Goal: Task Accomplishment & Management: Use online tool/utility

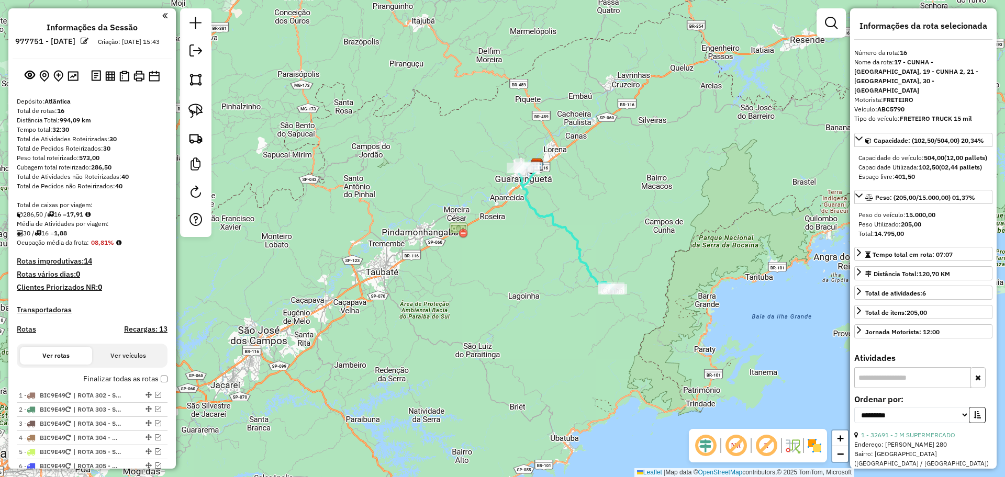
select select "**********"
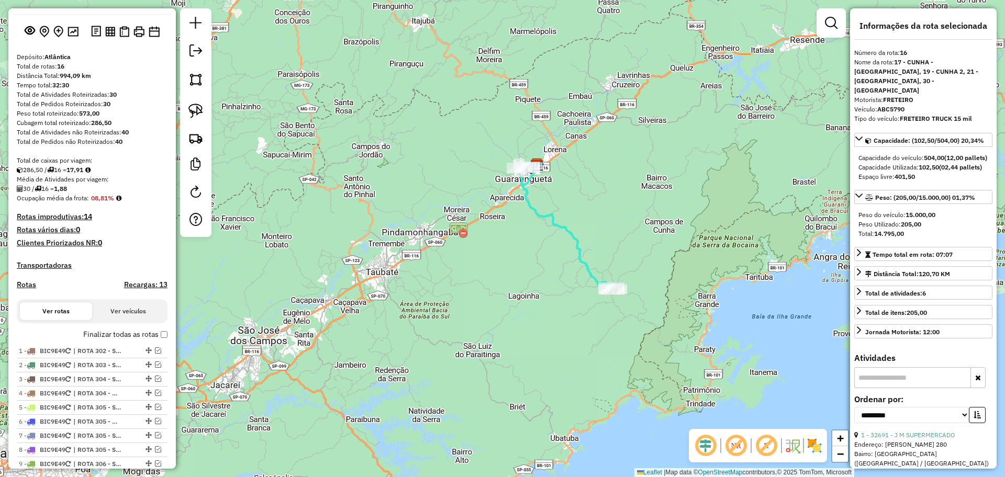
scroll to position [65, 0]
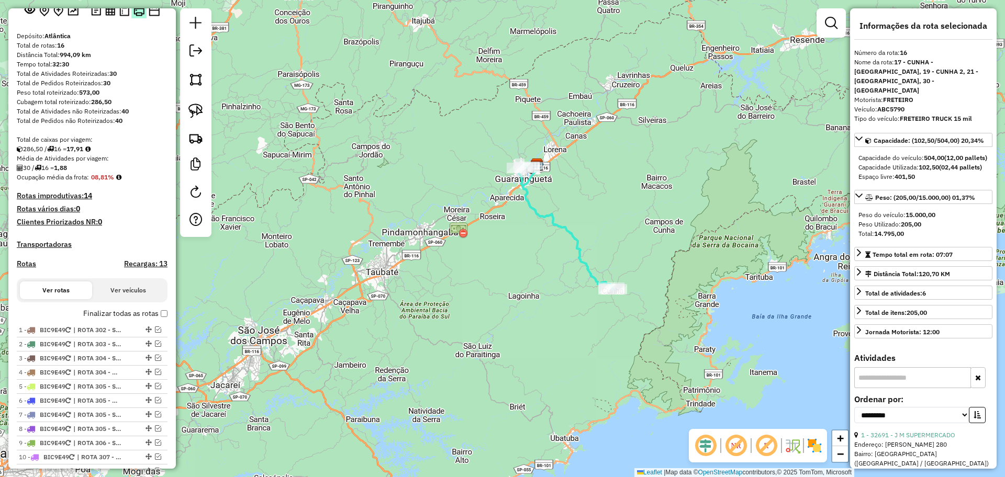
click at [137, 16] on img at bounding box center [138, 10] width 11 height 11
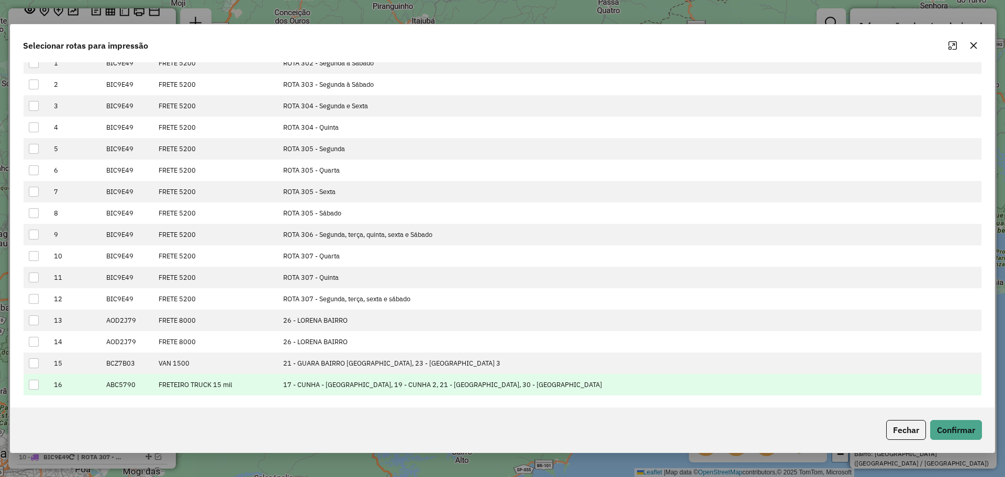
scroll to position [62, 0]
click at [32, 382] on div at bounding box center [34, 385] width 10 height 10
click at [949, 427] on button "Confirmar" at bounding box center [956, 430] width 52 height 20
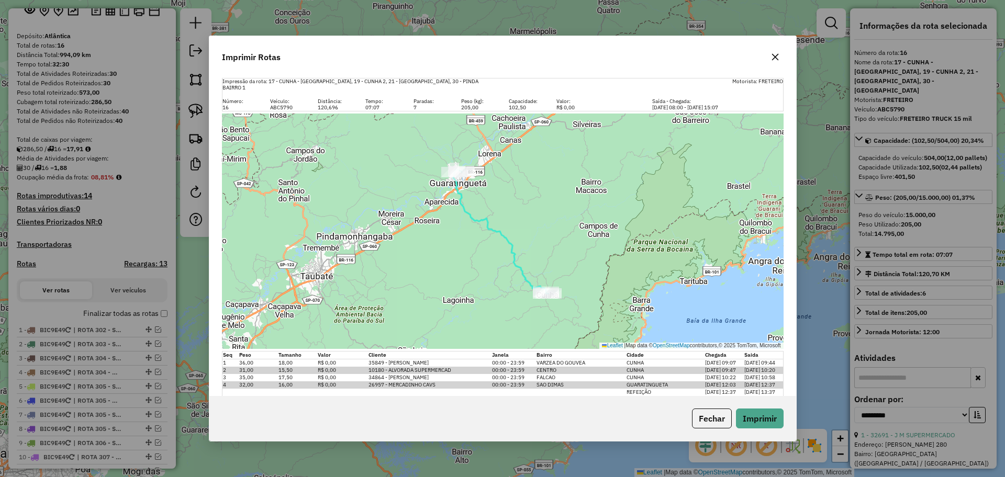
scroll to position [28, 0]
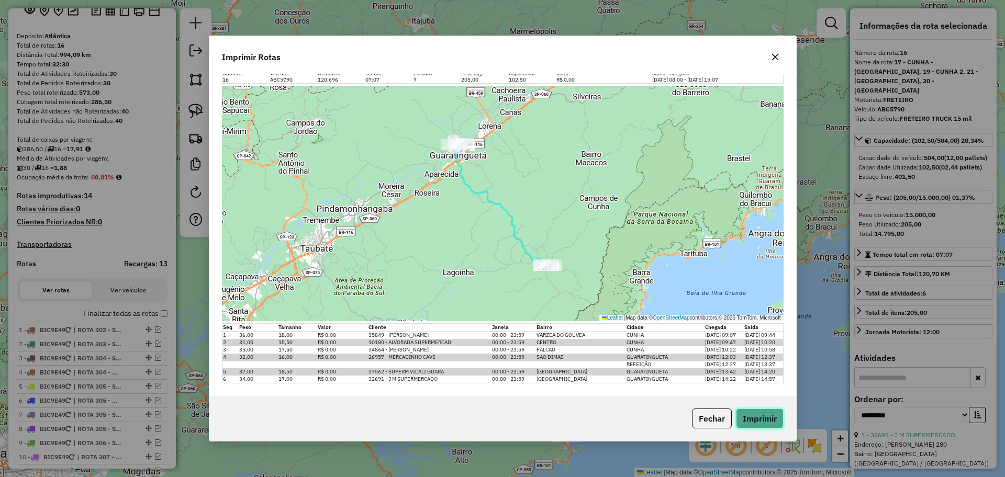
click at [751, 417] on button "Imprimir" at bounding box center [760, 419] width 48 height 20
click at [716, 410] on button "Fechar" at bounding box center [712, 419] width 40 height 20
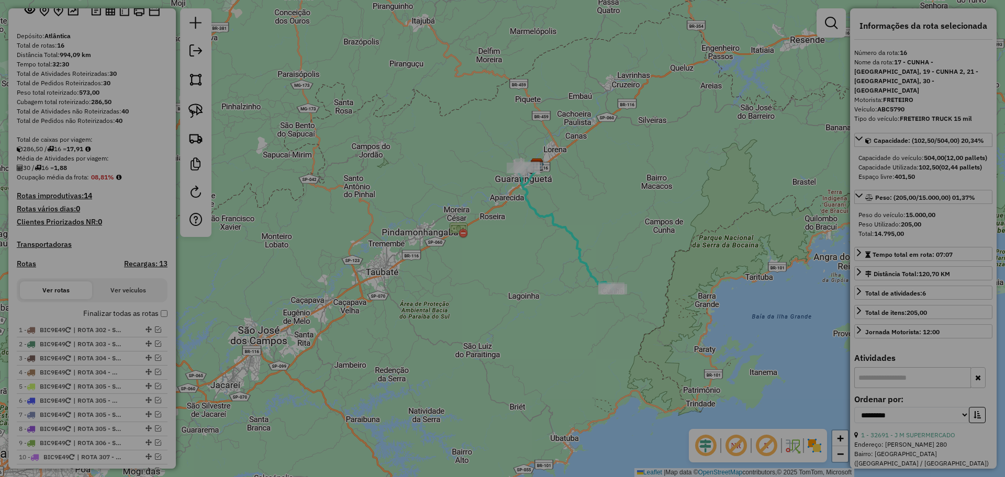
scroll to position [0, 0]
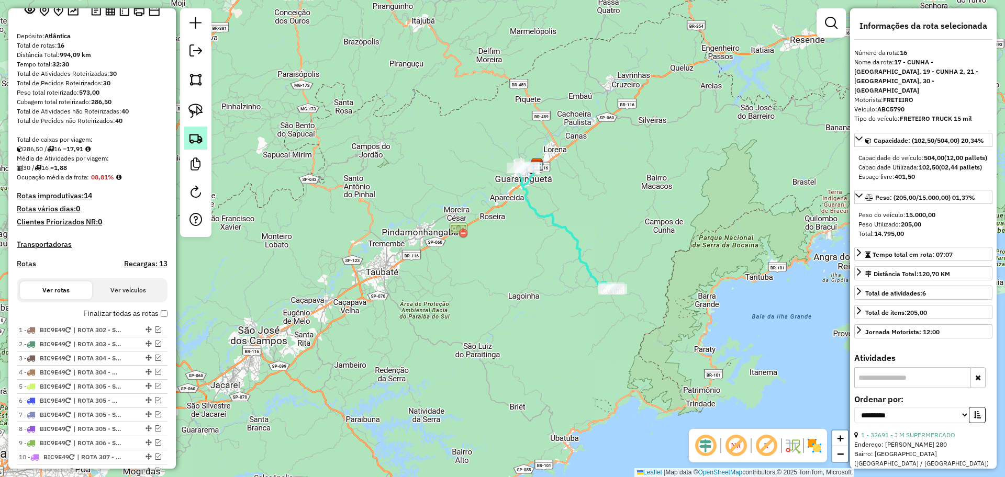
click at [196, 142] on img at bounding box center [195, 138] width 15 height 15
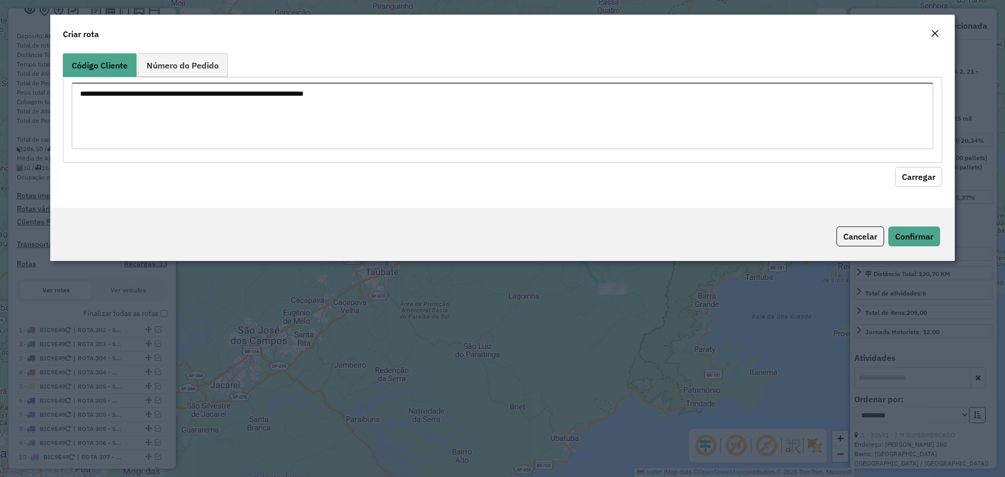
click at [293, 118] on textarea at bounding box center [503, 116] width 862 height 66
paste textarea "***** *****"
paste textarea "*****"
type textarea "***** ***** *****"
click at [904, 176] on button "Carregar" at bounding box center [918, 177] width 47 height 20
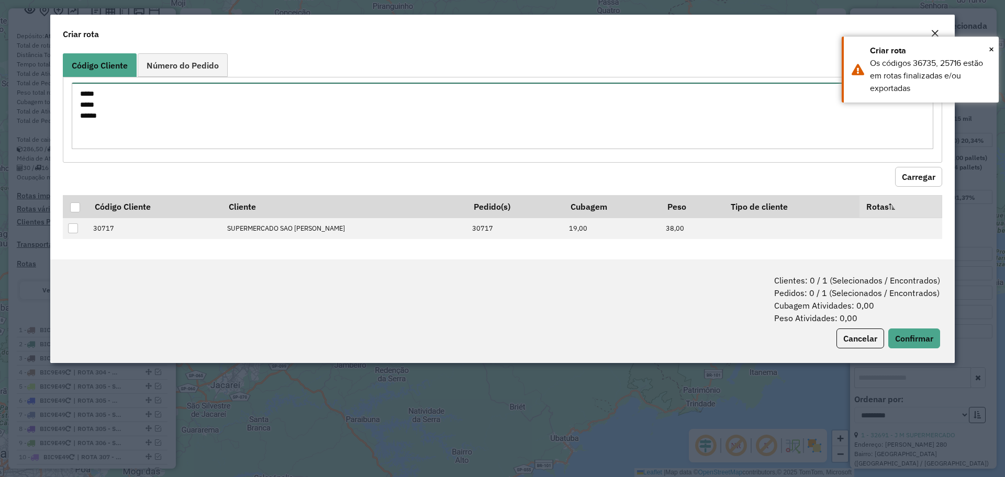
click at [206, 128] on textarea "***** ***** *****" at bounding box center [503, 116] width 862 height 66
click at [848, 338] on button "Cancelar" at bounding box center [861, 339] width 48 height 20
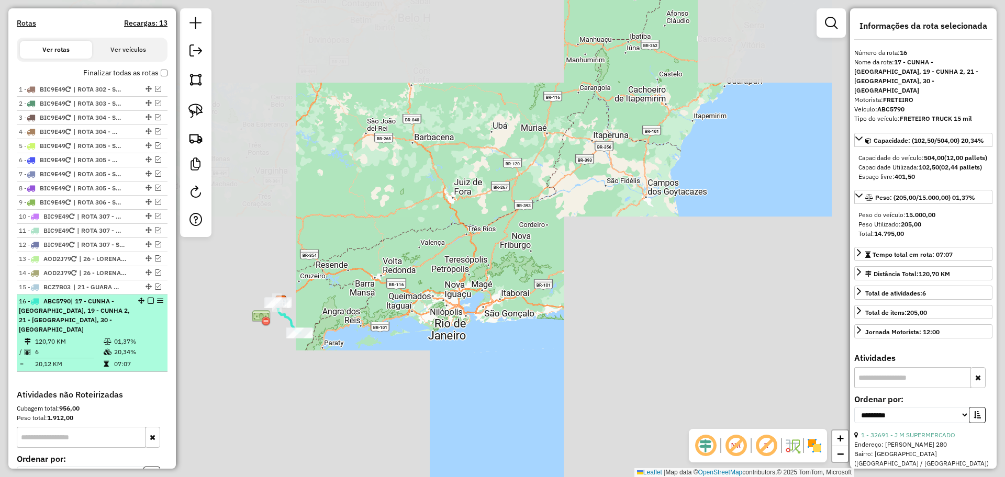
scroll to position [327, 0]
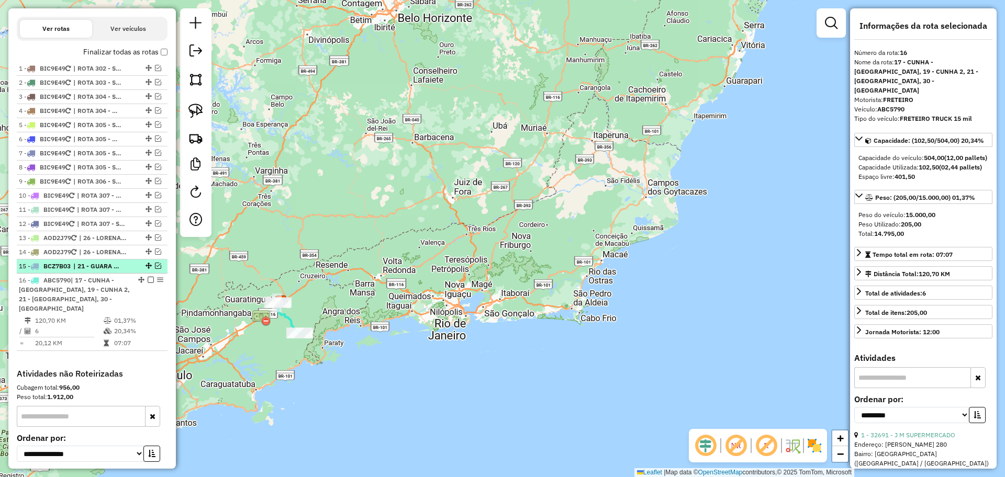
click at [157, 269] on em at bounding box center [158, 266] width 6 height 6
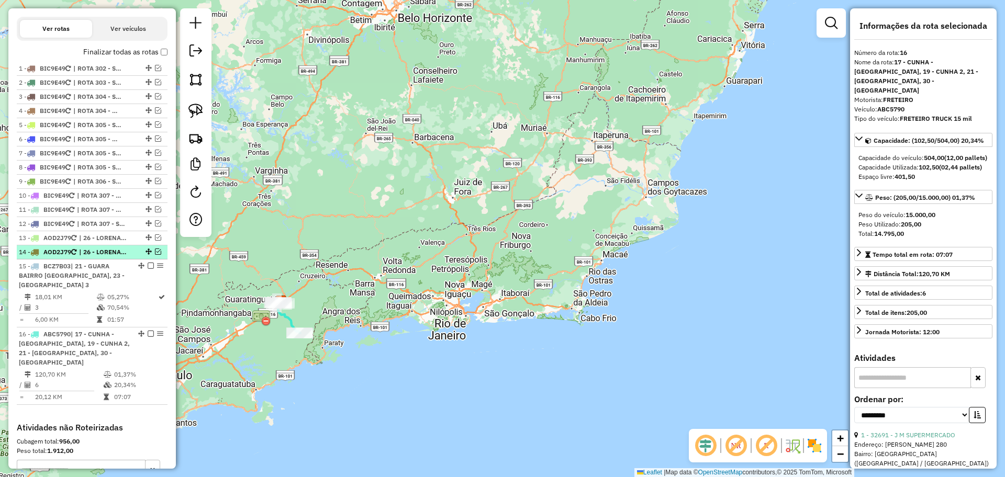
click at [157, 255] on em at bounding box center [158, 252] width 6 height 6
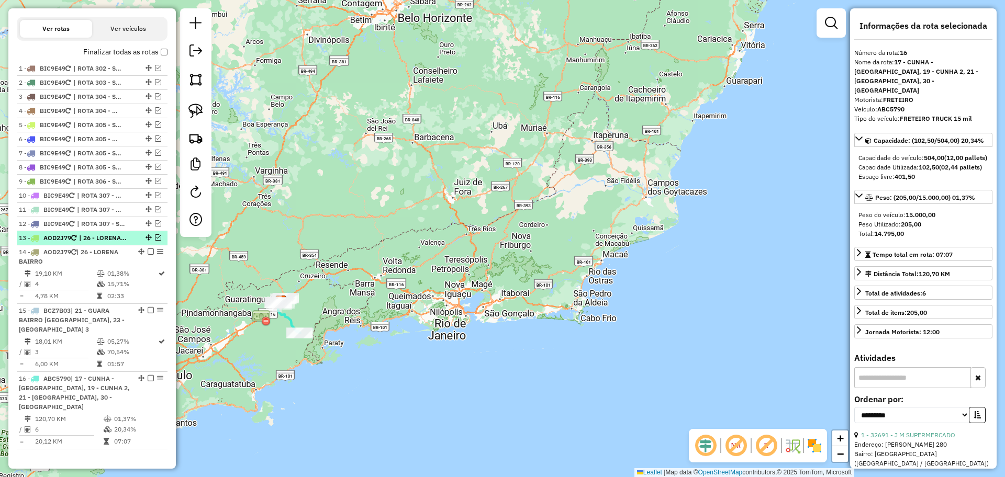
click at [159, 241] on div at bounding box center [147, 238] width 31 height 6
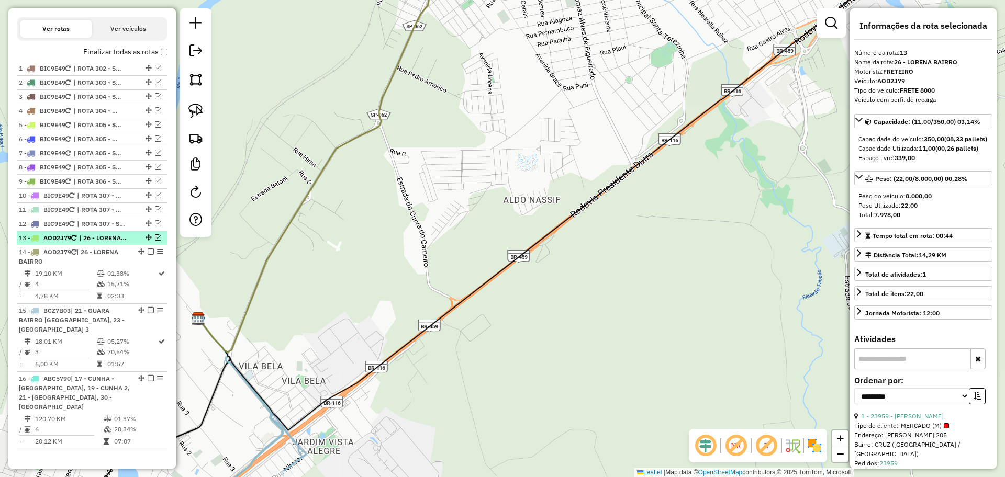
click at [155, 241] on em at bounding box center [158, 238] width 6 height 6
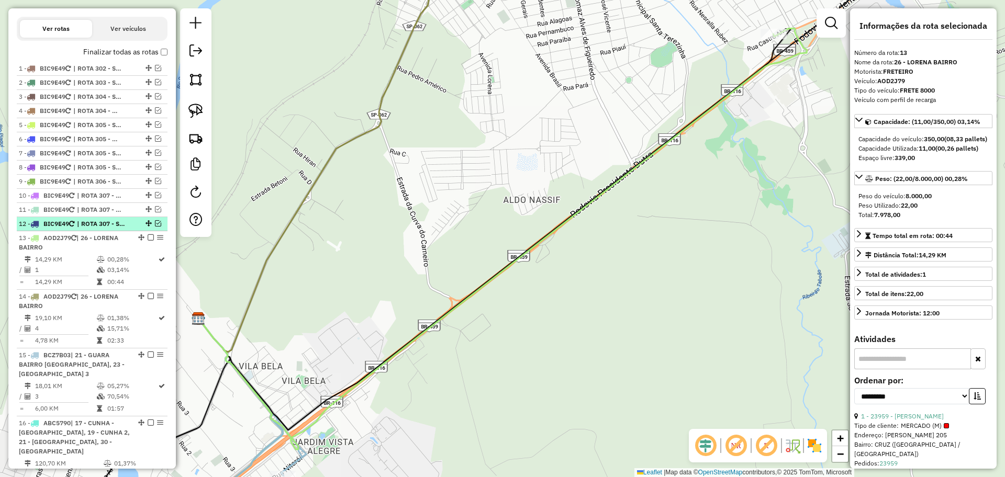
click at [155, 227] on em at bounding box center [158, 223] width 6 height 6
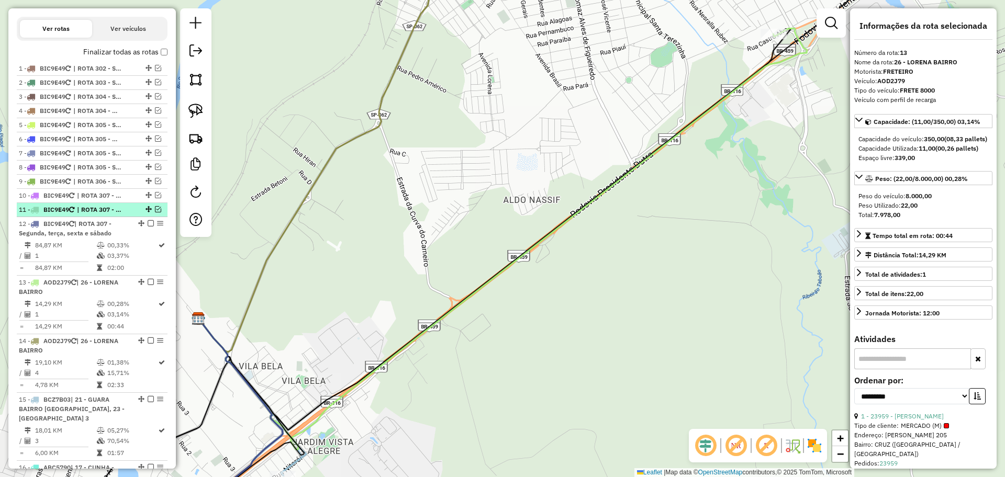
click at [155, 213] on em at bounding box center [158, 209] width 6 height 6
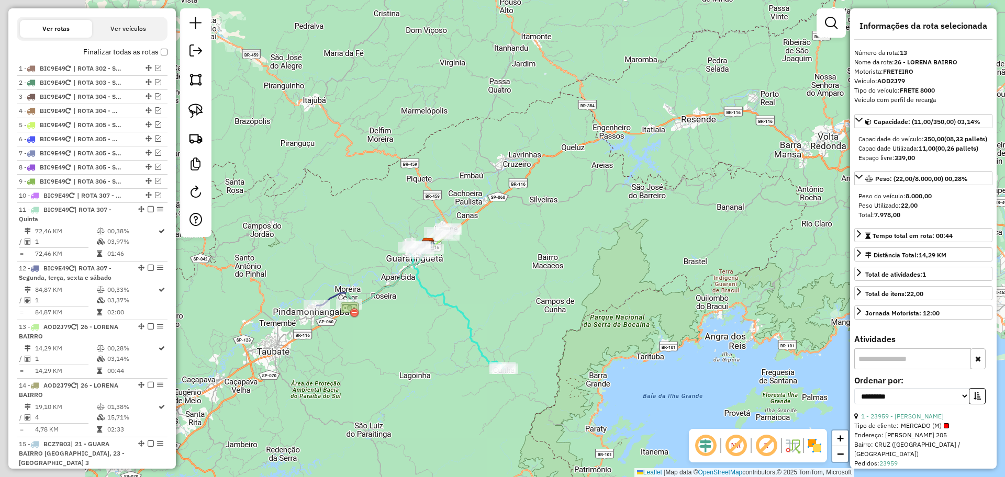
drag, startPoint x: 417, startPoint y: 262, endPoint x: 559, endPoint y: 215, distance: 149.2
click at [572, 213] on div "Janela de atendimento Grade de atendimento Capacidade Transportadoras Veículos …" at bounding box center [502, 238] width 1005 height 477
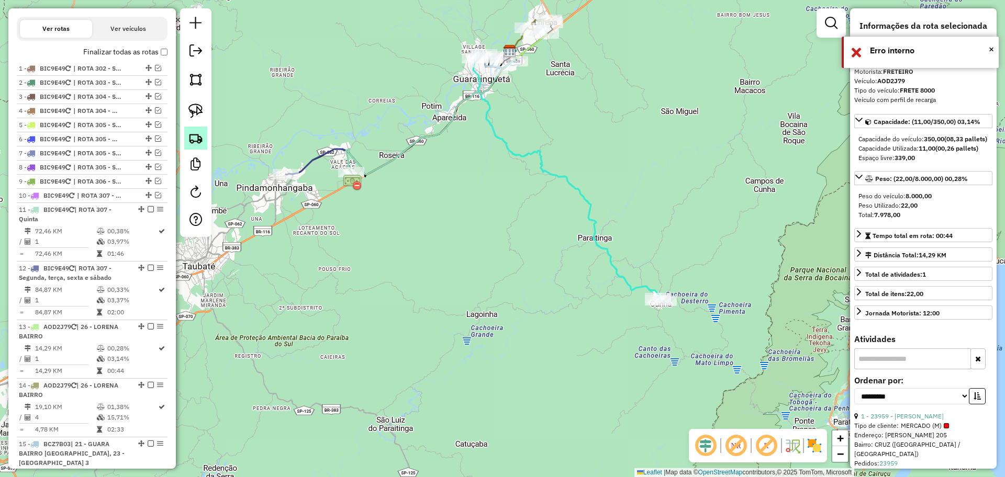
click at [199, 143] on img at bounding box center [195, 138] width 15 height 15
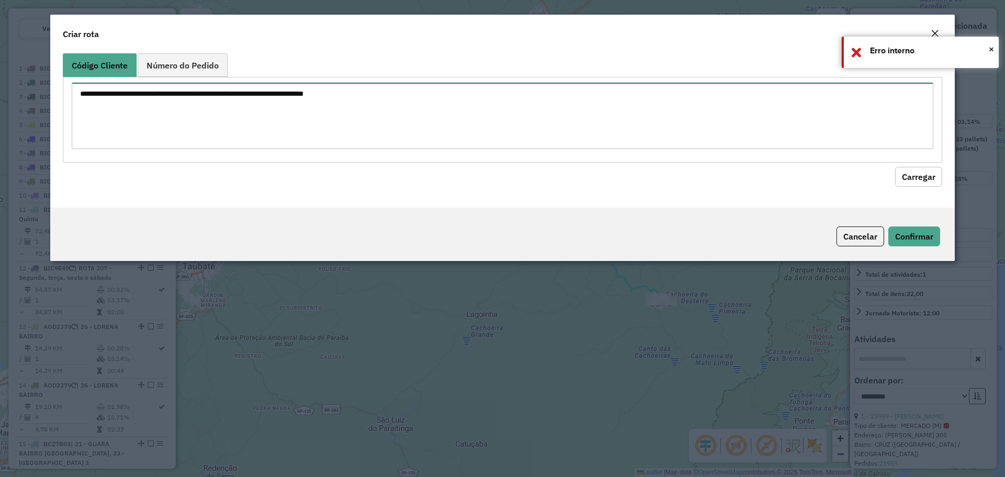
click at [242, 97] on textarea at bounding box center [503, 116] width 862 height 66
paste textarea "*****"
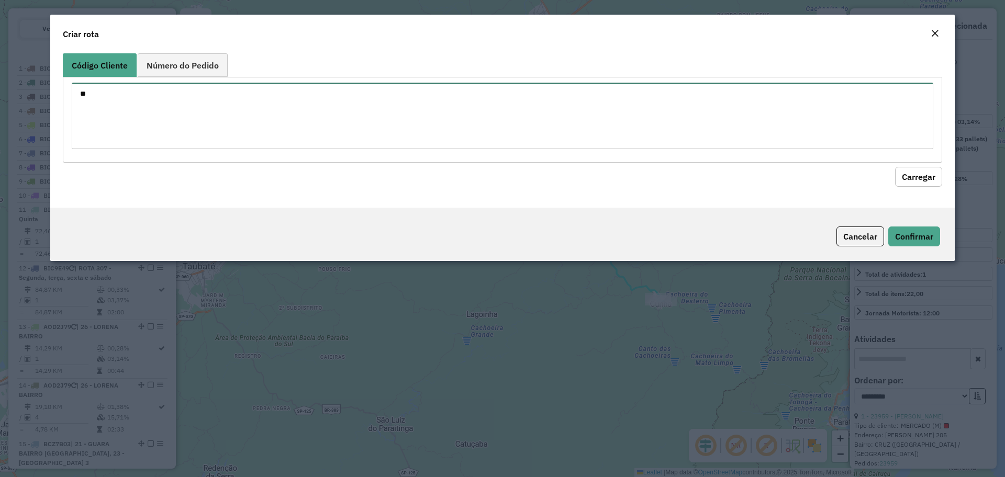
type textarea "*"
paste textarea "***** ***** *****"
type textarea "***** ***** *****"
click at [905, 170] on button "Carregar" at bounding box center [918, 177] width 47 height 20
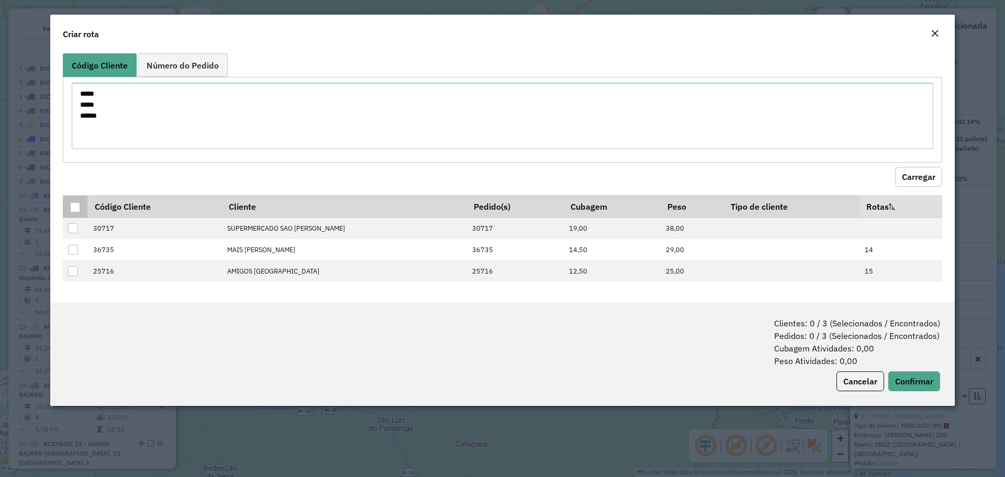
click at [77, 206] on div at bounding box center [75, 208] width 10 height 10
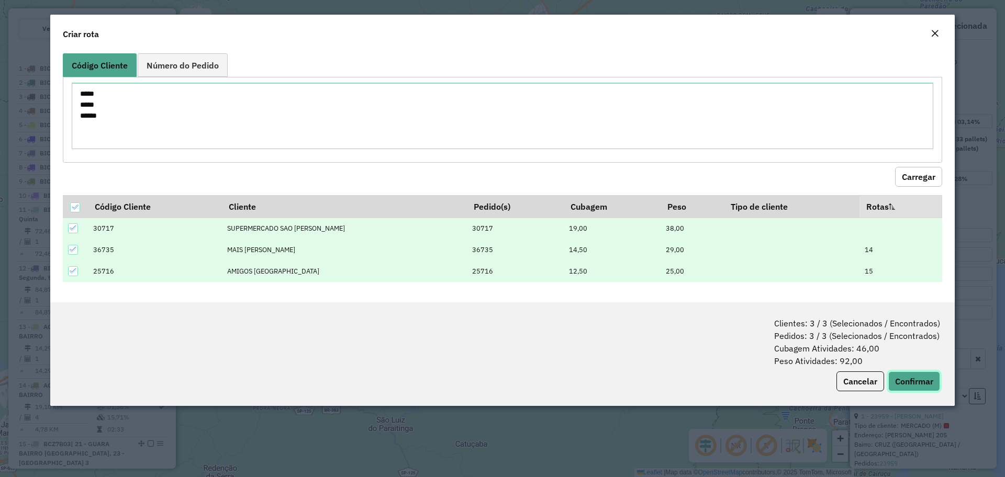
click at [926, 377] on button "Confirmar" at bounding box center [914, 382] width 52 height 20
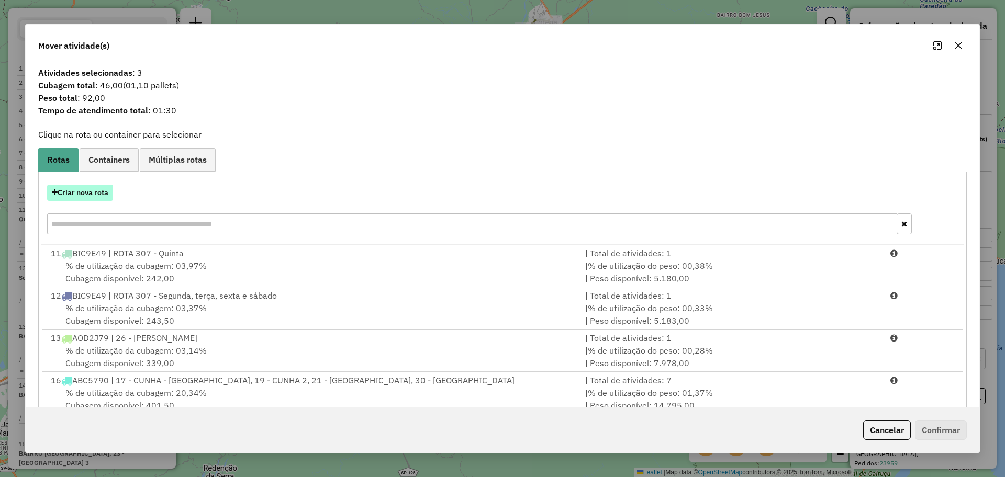
click at [96, 196] on button "Criar nova rota" at bounding box center [80, 193] width 66 height 16
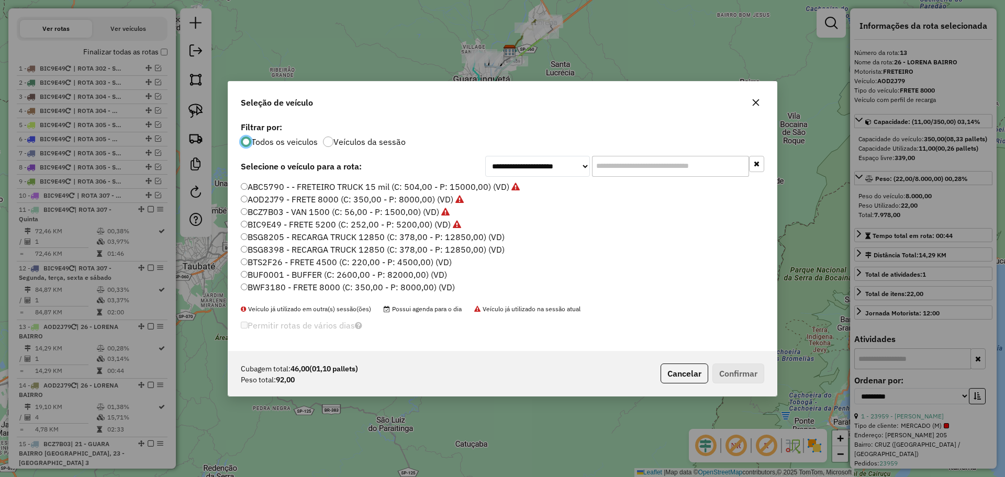
scroll to position [6, 3]
click at [270, 185] on label "ABC5790 - - FRETEIRO TRUCK 15 mil (C: 504,00 - P: 15000,00) (VD)" at bounding box center [380, 187] width 279 height 13
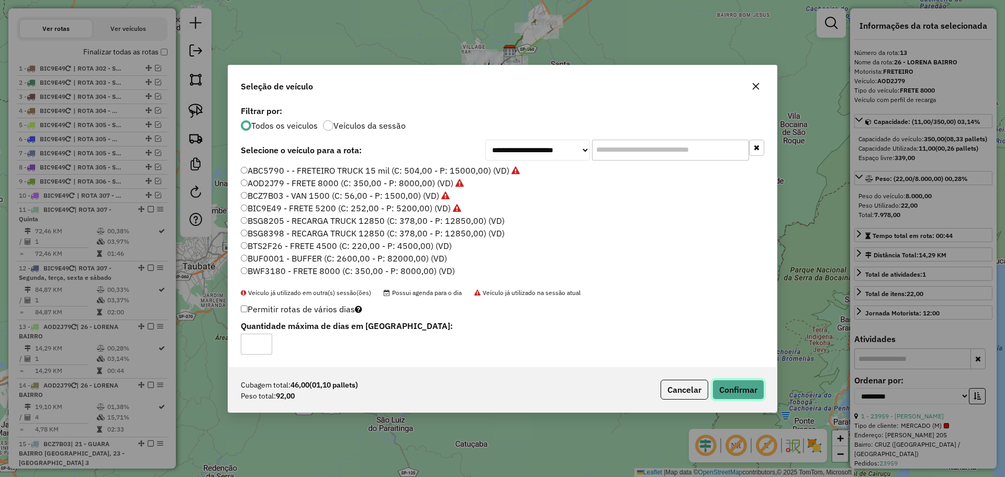
click at [750, 396] on button "Confirmar" at bounding box center [738, 390] width 52 height 20
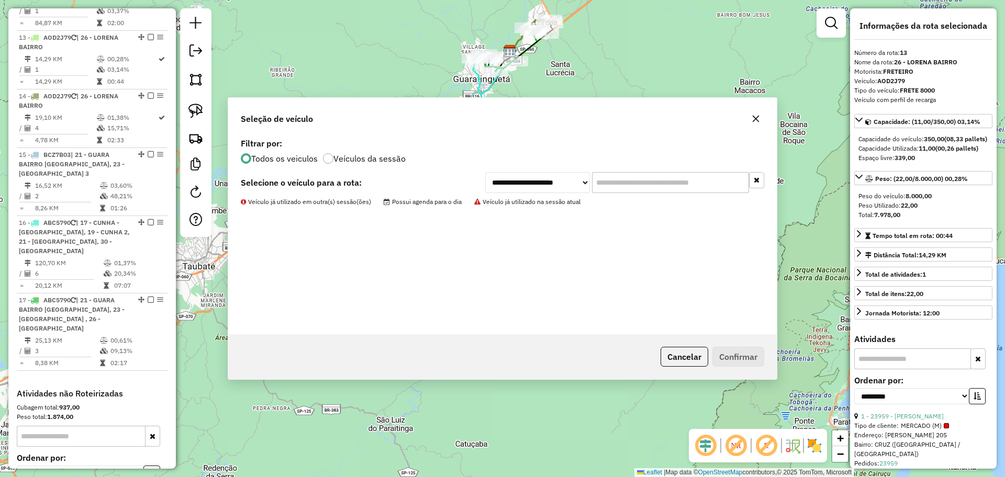
scroll to position [649, 0]
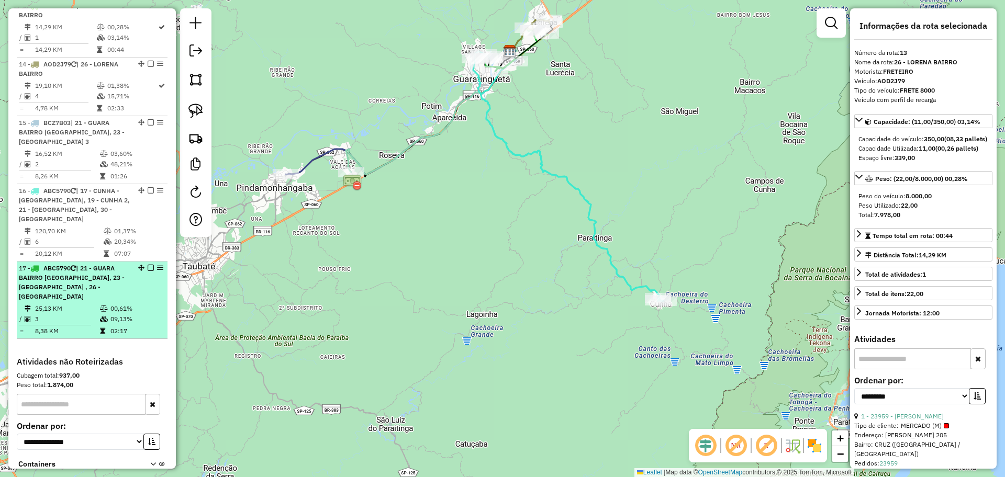
click at [61, 315] on td "3" at bounding box center [67, 319] width 65 height 10
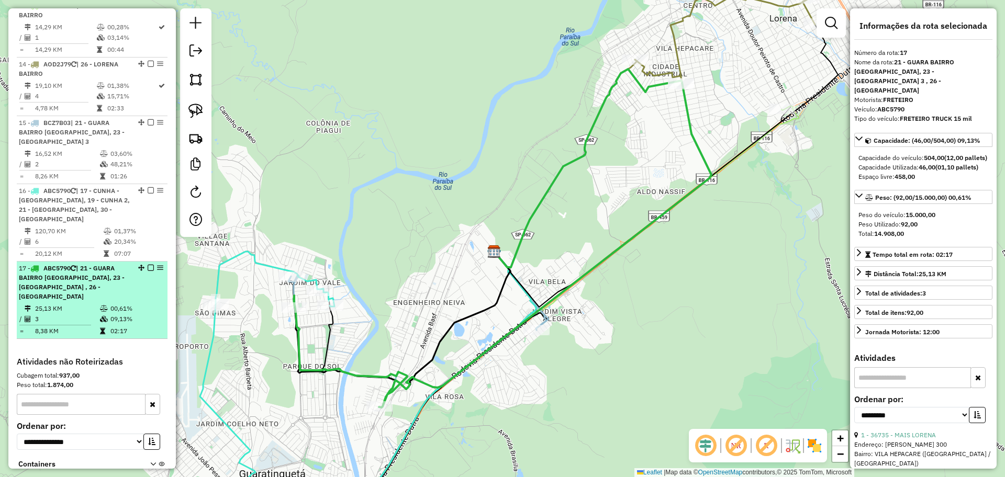
click at [160, 275] on div "17 - ABC5790 | 21 - [GEOGRAPHIC_DATA], 23 - [GEOGRAPHIC_DATA] 3 , 26 - [GEOGRAP…" at bounding box center [92, 283] width 147 height 38
click at [157, 271] on em at bounding box center [160, 268] width 6 height 6
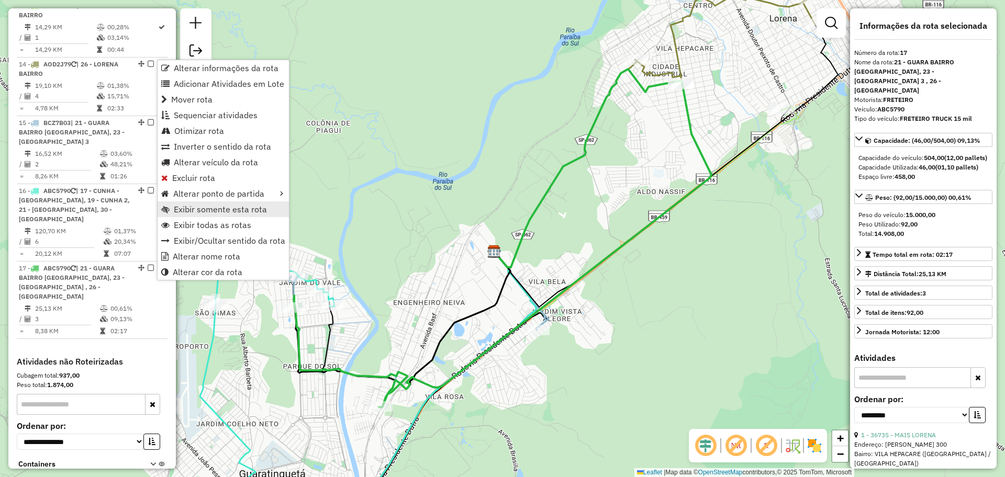
click at [207, 212] on span "Exibir somente esta rota" at bounding box center [220, 209] width 93 height 8
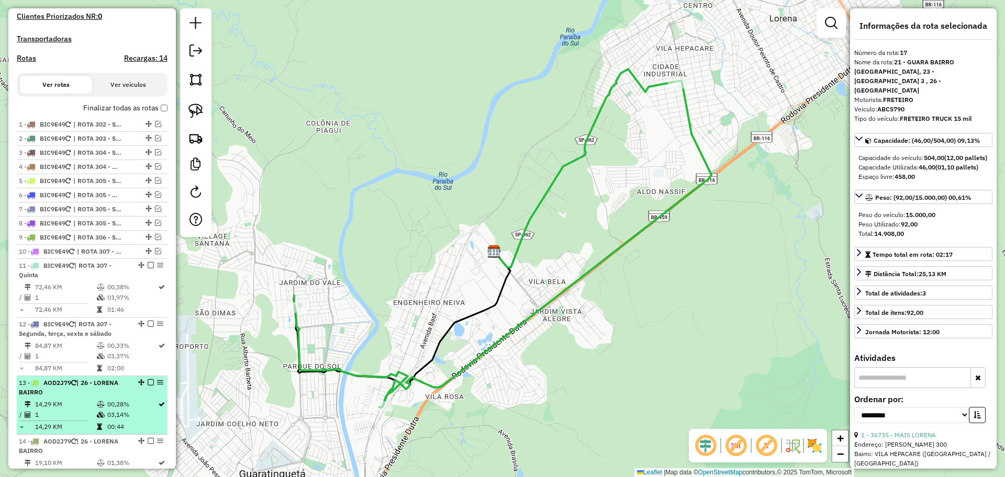
scroll to position [0, 0]
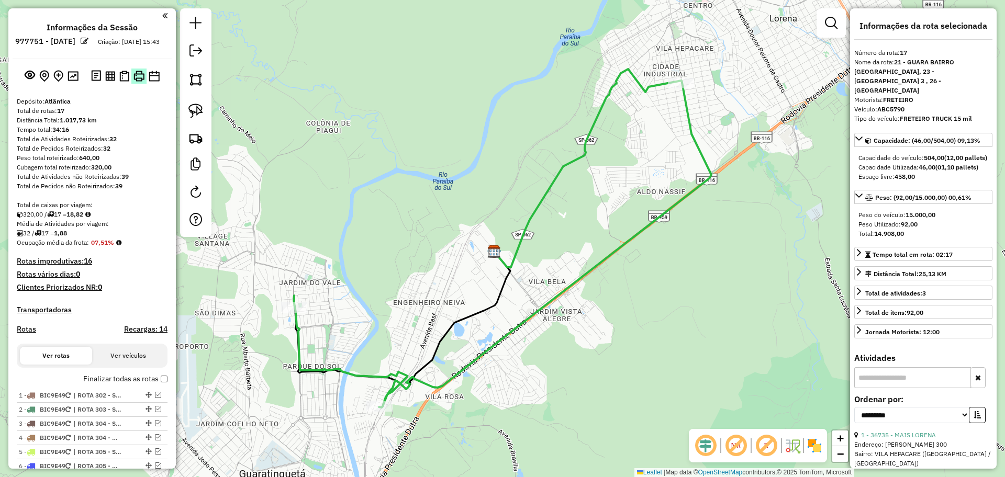
click at [133, 82] on img at bounding box center [138, 76] width 11 height 11
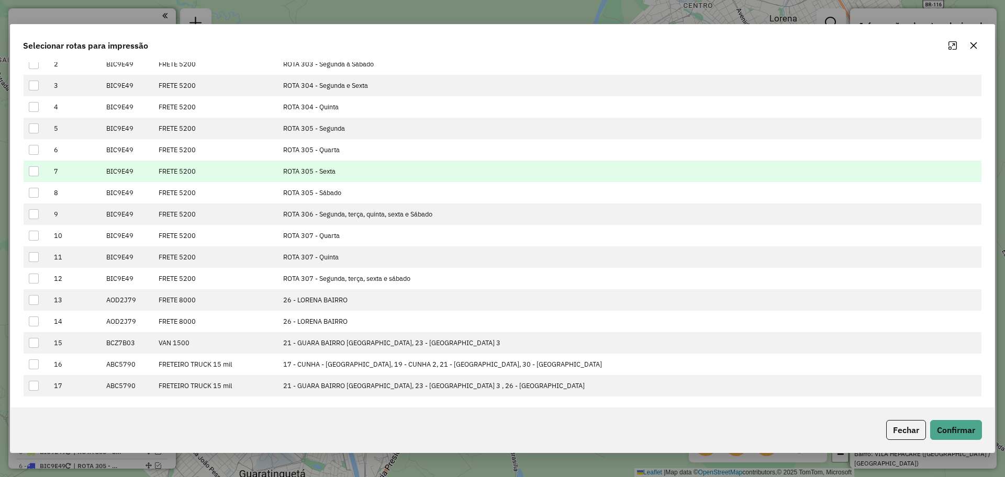
scroll to position [84, 0]
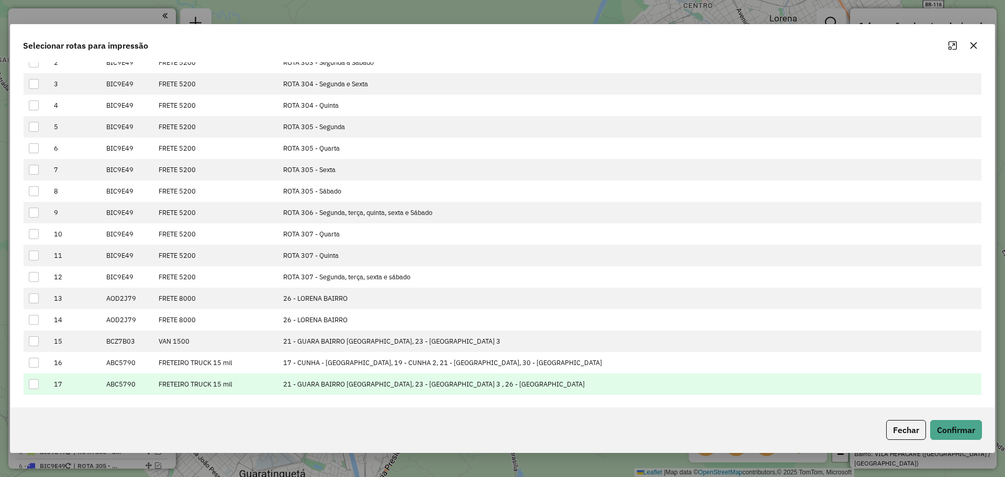
click at [36, 385] on div at bounding box center [34, 385] width 10 height 10
click at [951, 422] on button "Confirmar" at bounding box center [956, 430] width 52 height 20
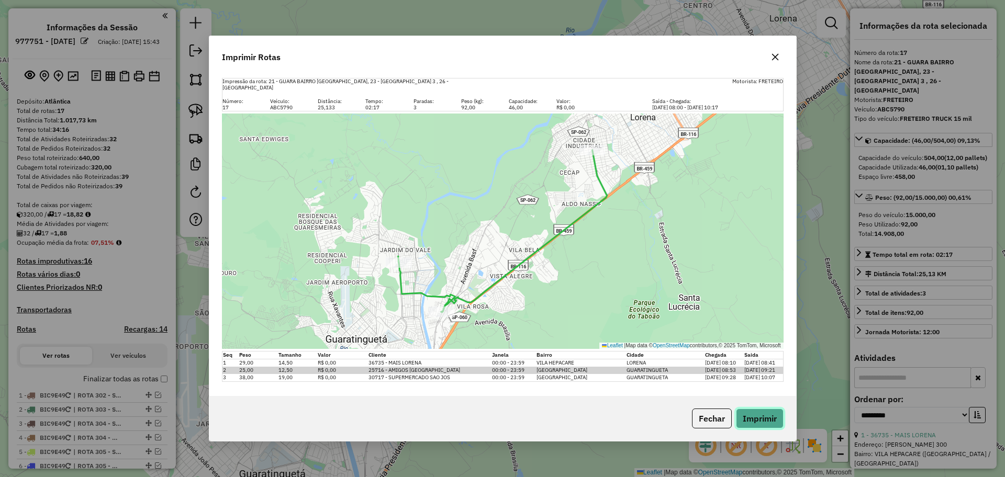
click at [741, 413] on button "Imprimir" at bounding box center [760, 419] width 48 height 20
click at [700, 420] on button "Fechar" at bounding box center [712, 419] width 40 height 20
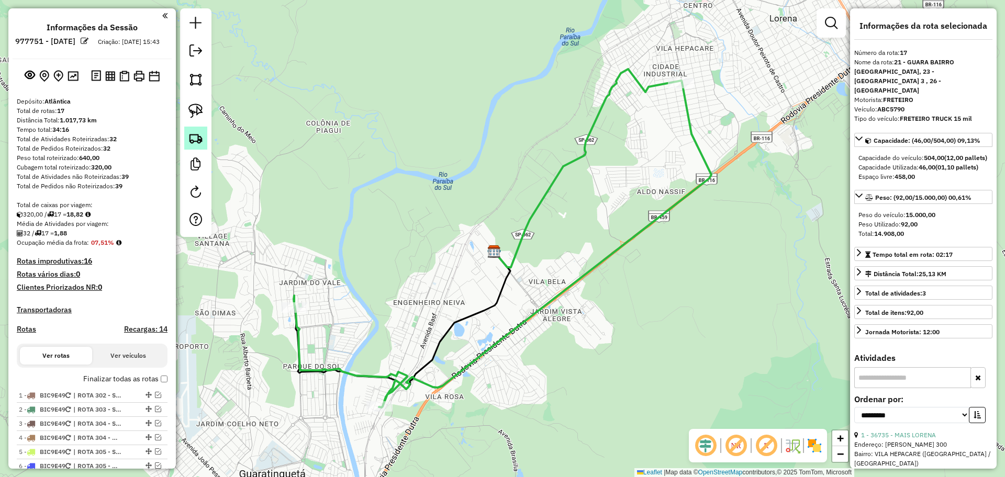
click at [202, 143] on img at bounding box center [195, 138] width 15 height 15
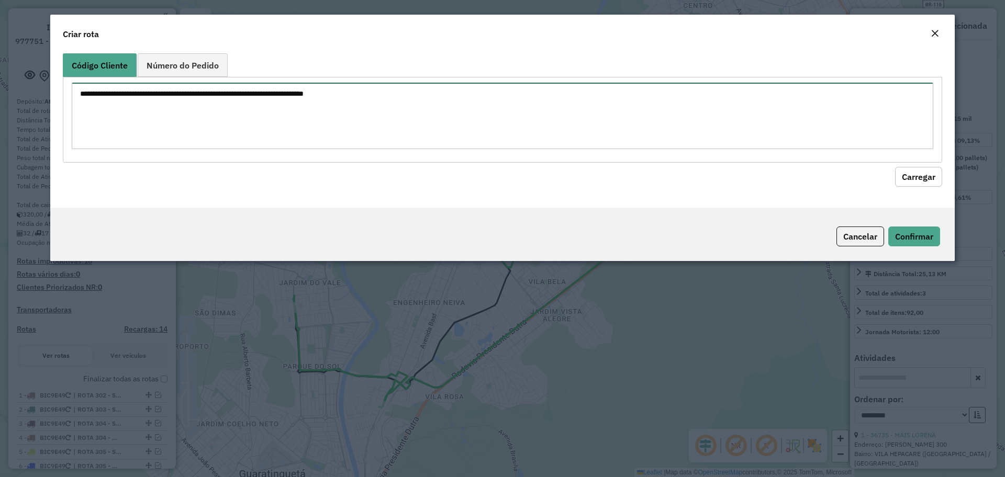
click at [288, 114] on textarea at bounding box center [503, 116] width 862 height 66
paste textarea "*****"
type textarea "*****"
click at [910, 175] on button "Carregar" at bounding box center [918, 177] width 47 height 20
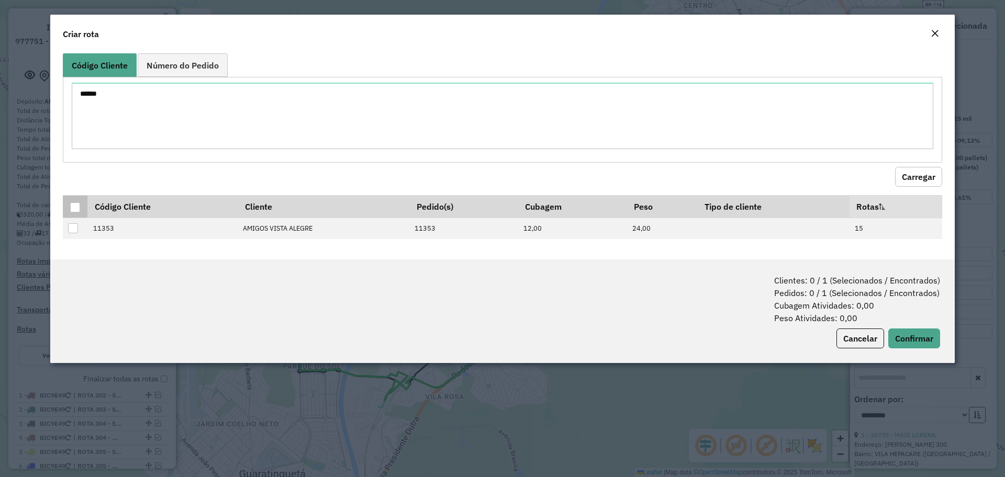
click at [73, 208] on div at bounding box center [75, 208] width 10 height 10
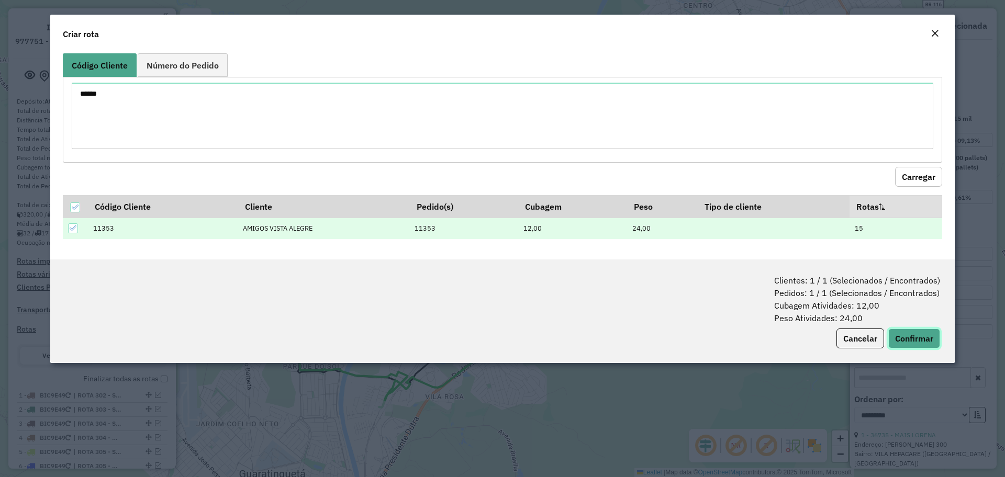
click at [912, 336] on button "Confirmar" at bounding box center [914, 339] width 52 height 20
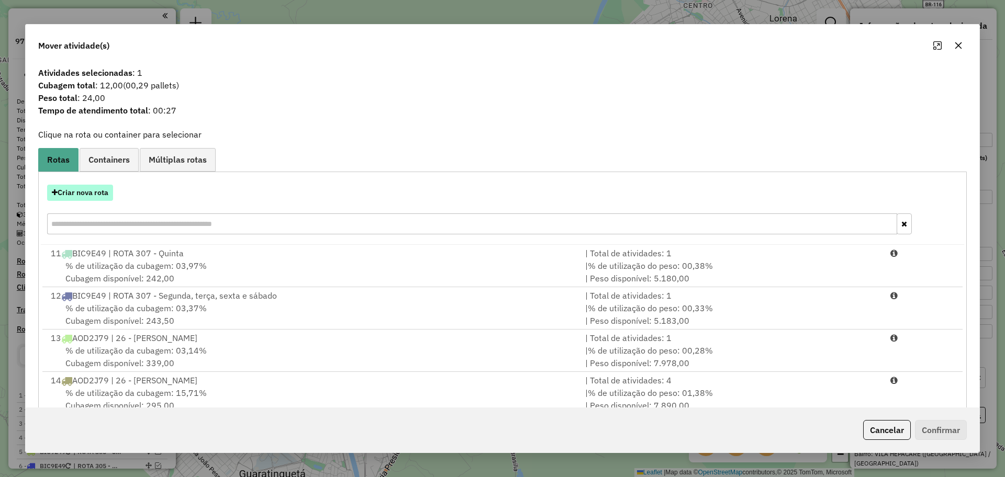
click at [85, 185] on button "Criar nova rota" at bounding box center [80, 193] width 66 height 16
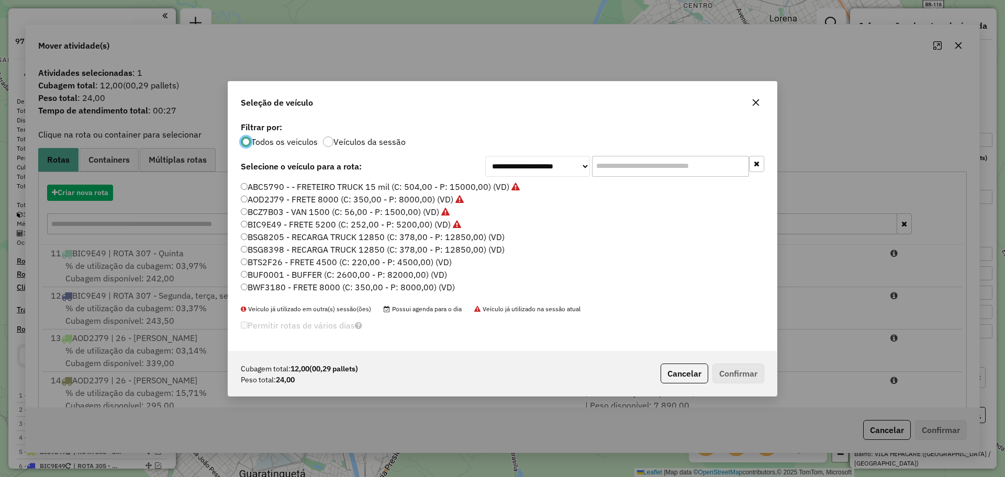
scroll to position [6, 3]
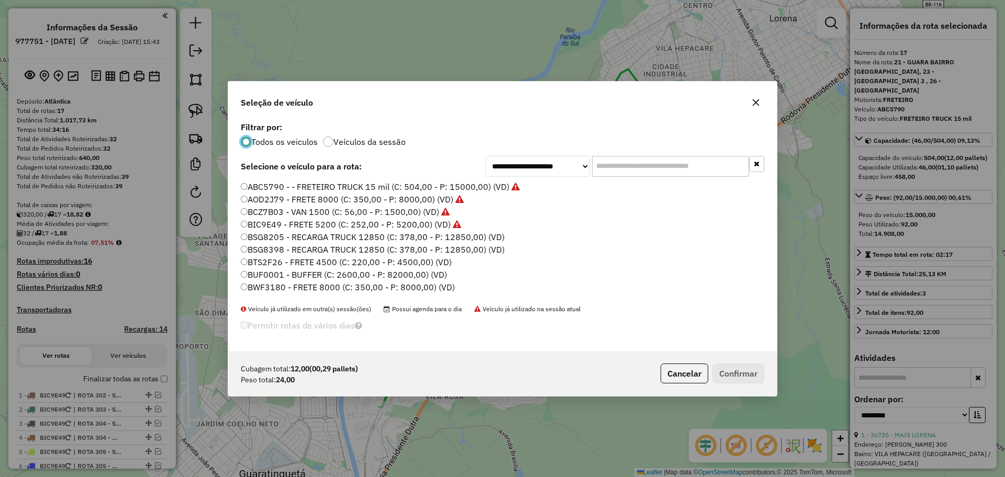
click at [264, 224] on label "BIC9E49 - FRETE 5200 (C: 252,00 - P: 5200,00) (VD)" at bounding box center [351, 224] width 220 height 13
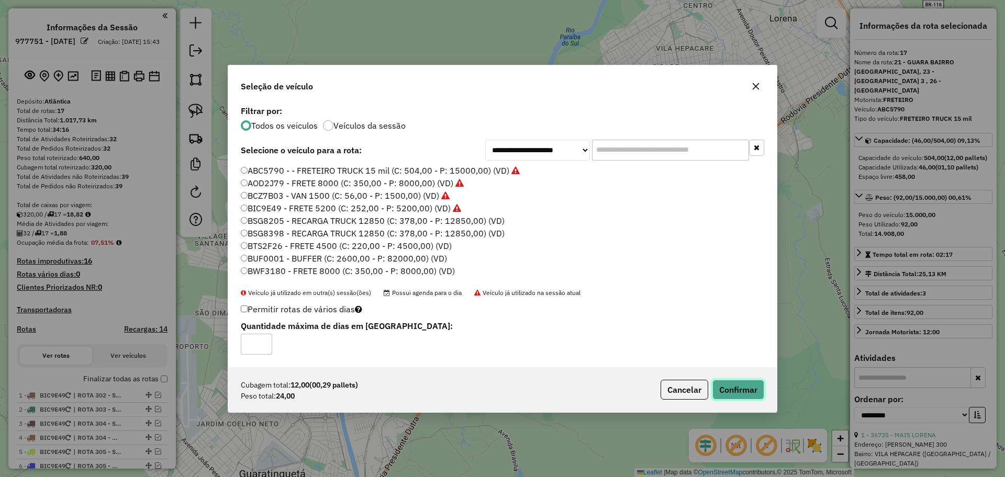
click at [745, 398] on button "Confirmar" at bounding box center [738, 390] width 52 height 20
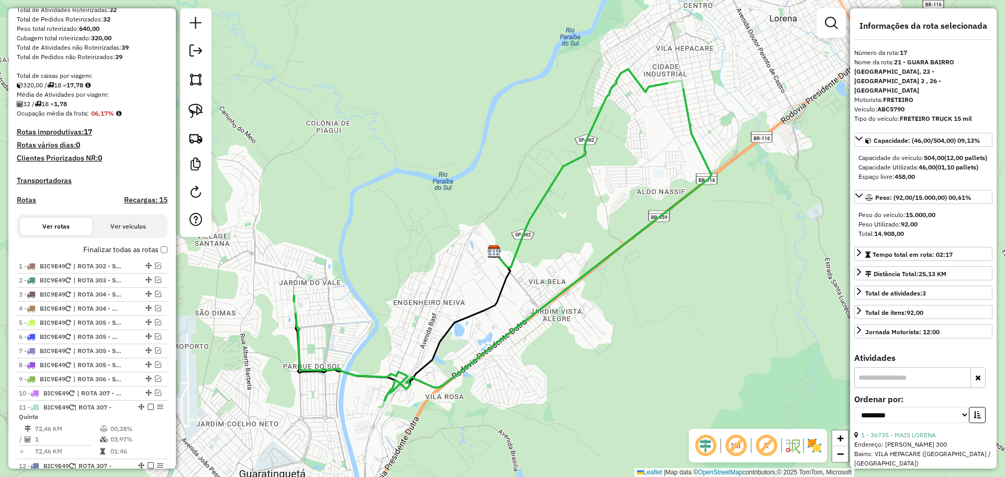
scroll to position [0, 0]
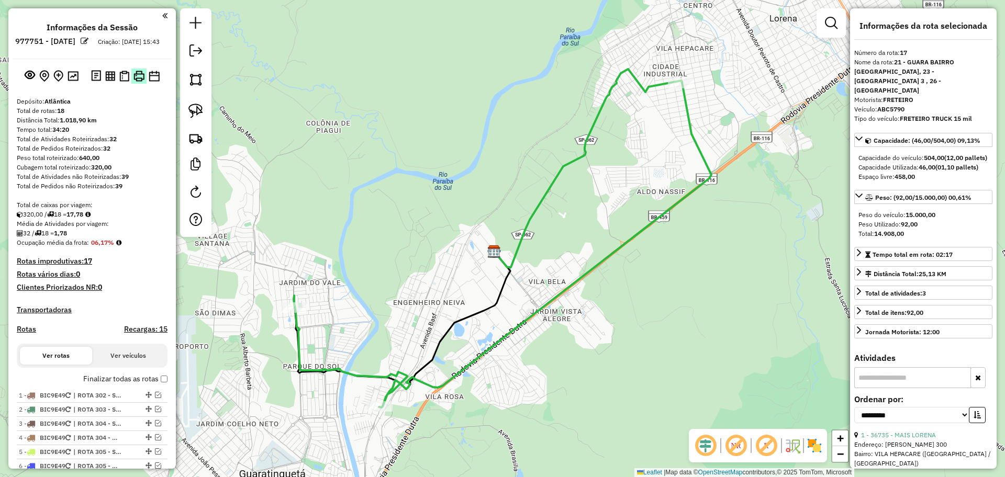
click at [138, 82] on img at bounding box center [138, 76] width 11 height 11
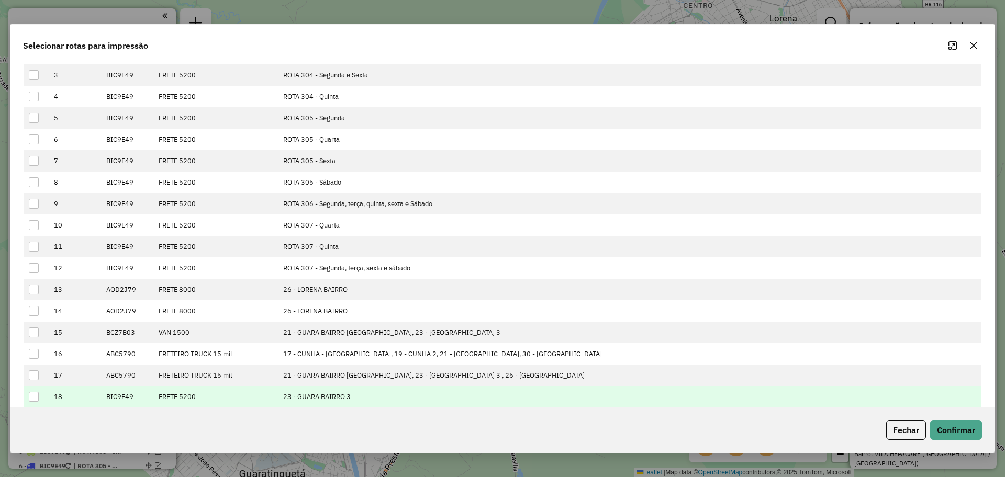
scroll to position [105, 0]
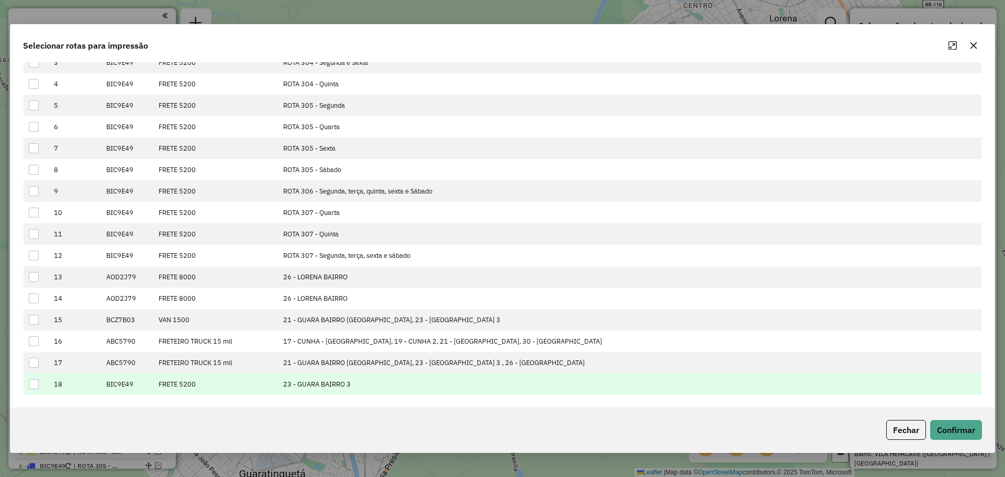
click at [37, 385] on div at bounding box center [34, 385] width 10 height 10
click at [948, 439] on button "Confirmar" at bounding box center [956, 430] width 52 height 20
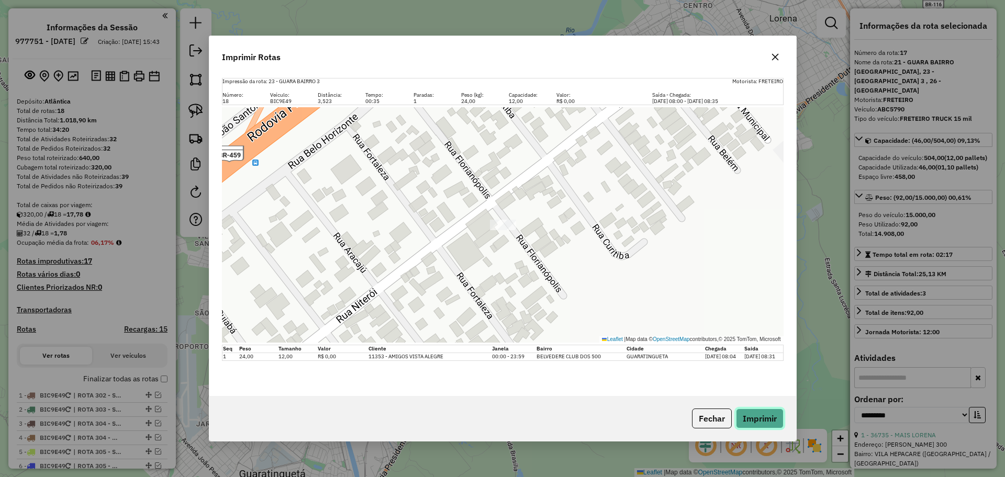
click at [760, 415] on button "Imprimir" at bounding box center [760, 419] width 48 height 20
click at [703, 415] on button "Fechar" at bounding box center [712, 419] width 40 height 20
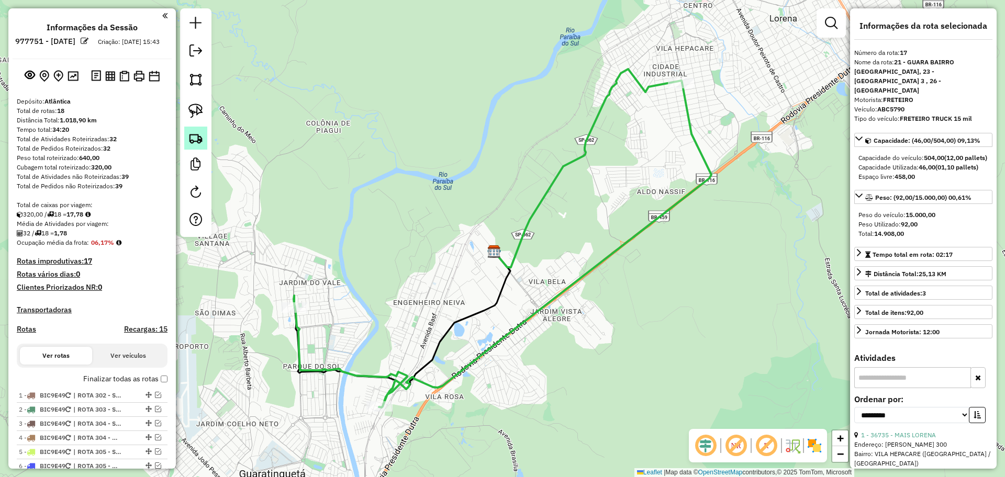
click at [186, 140] on link at bounding box center [195, 138] width 23 height 23
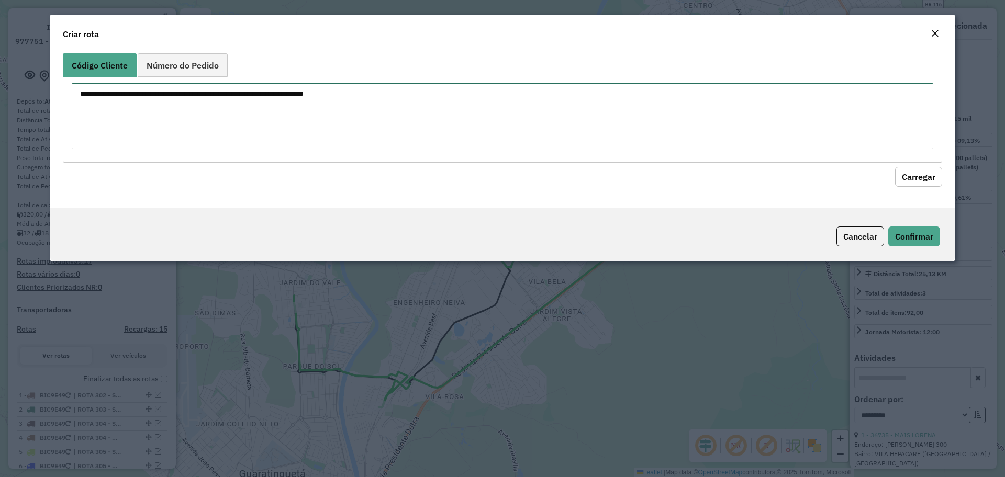
click at [359, 140] on textarea at bounding box center [503, 116] width 862 height 66
type textarea "*****"
click at [895, 167] on button "Carregar" at bounding box center [918, 177] width 47 height 20
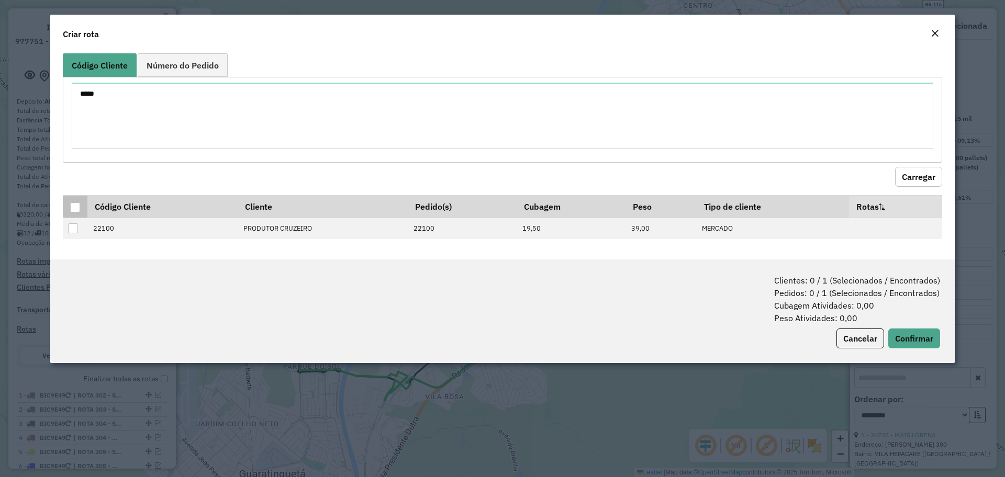
click at [78, 208] on div at bounding box center [75, 208] width 10 height 10
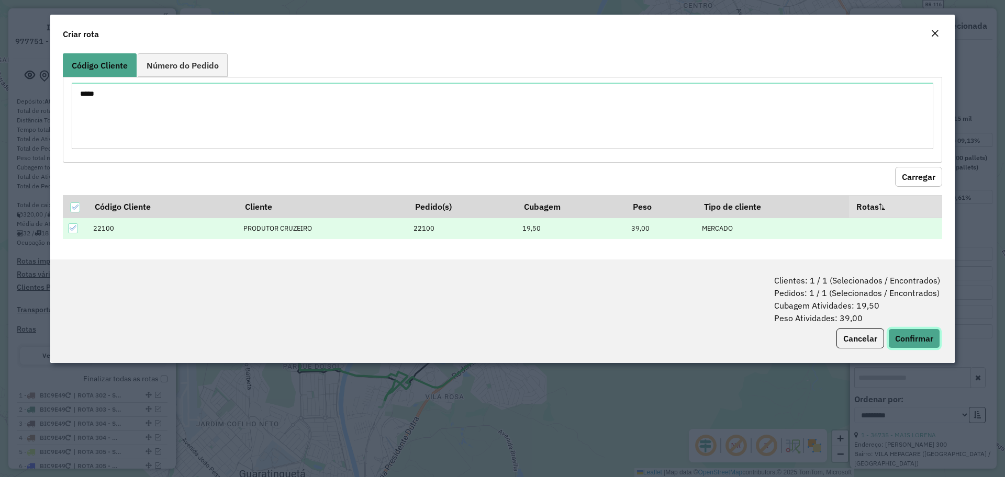
click at [909, 336] on button "Confirmar" at bounding box center [914, 339] width 52 height 20
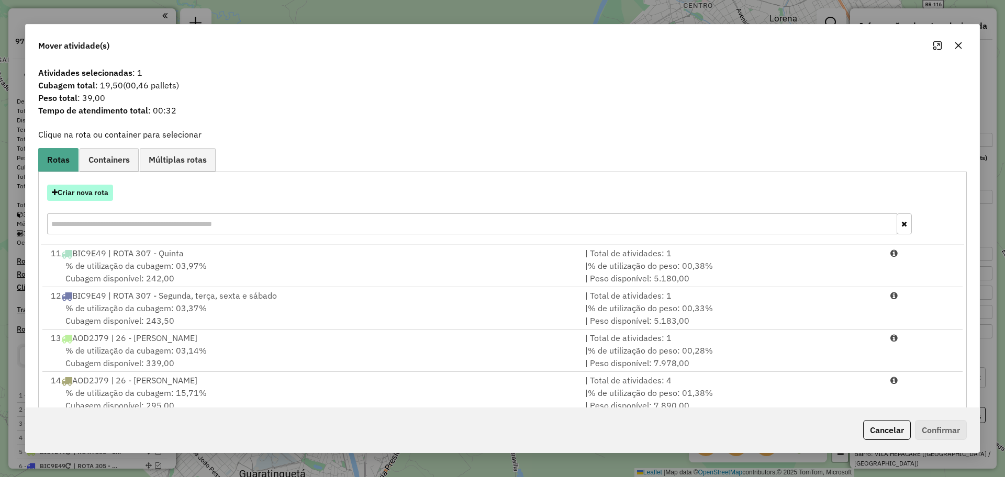
click at [94, 198] on button "Criar nova rota" at bounding box center [80, 193] width 66 height 16
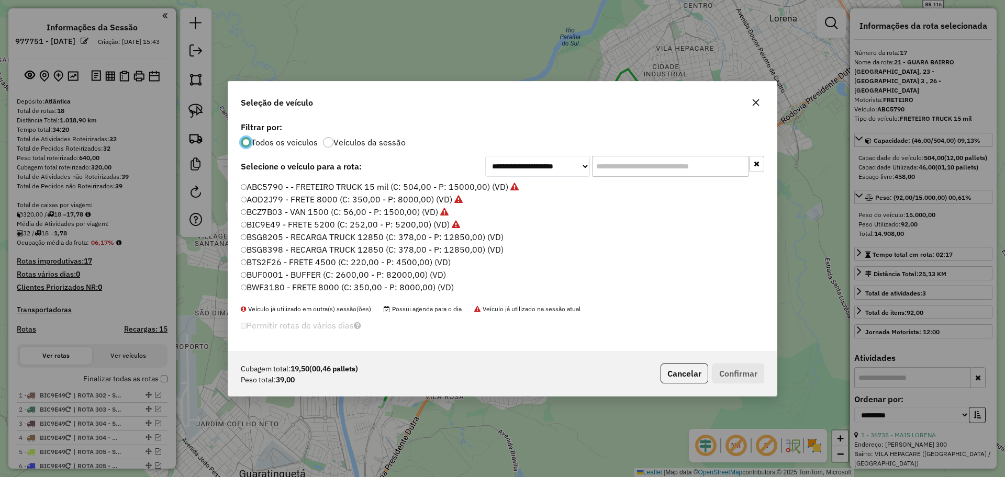
scroll to position [6, 3]
click at [273, 182] on label "ABC5790 - - FRETEIRO TRUCK 15 mil (C: 504,00 - P: 15000,00) (VD)" at bounding box center [380, 187] width 279 height 13
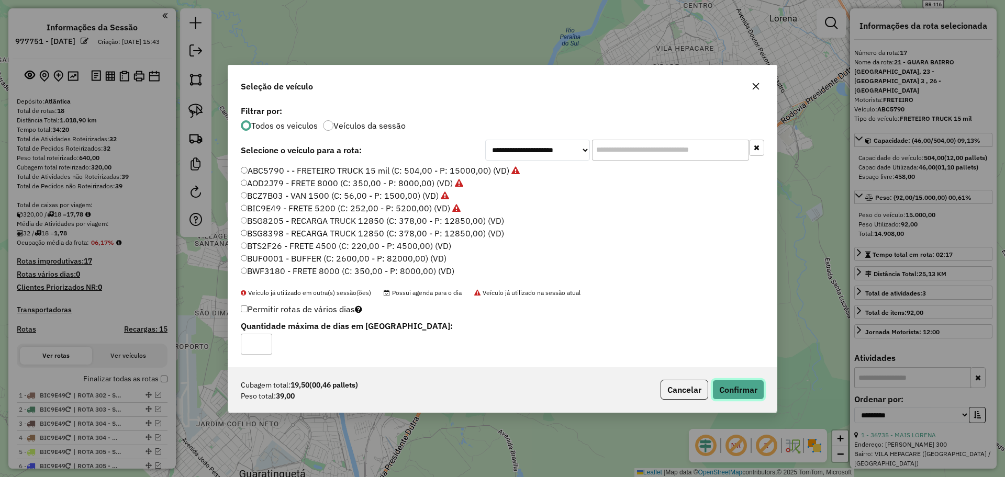
click at [720, 388] on button "Confirmar" at bounding box center [738, 390] width 52 height 20
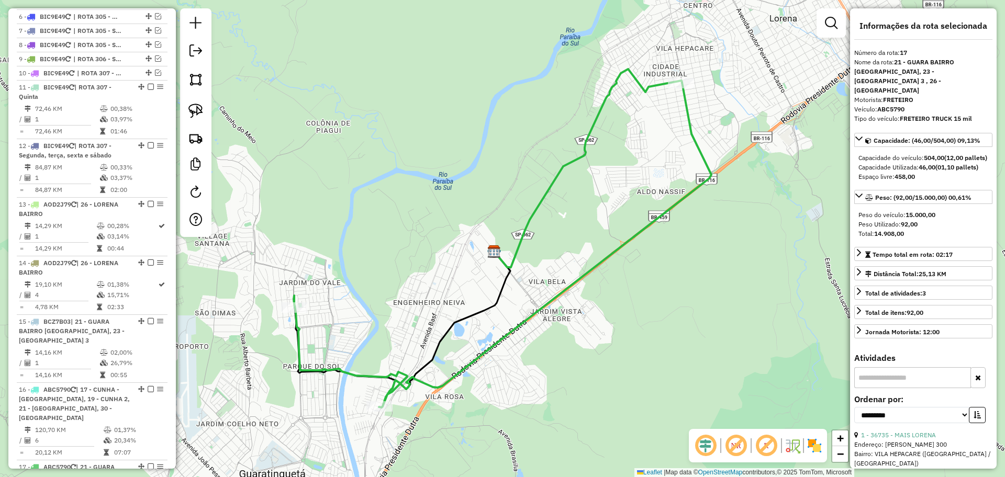
scroll to position [384, 0]
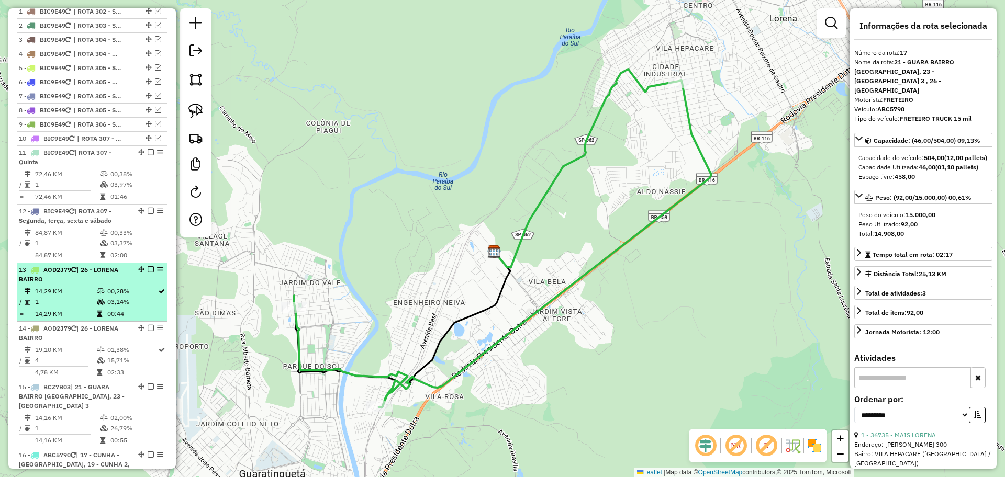
click at [118, 284] on div "13 - AOD2J79 | 26 - LORENA BAIRRO" at bounding box center [74, 274] width 111 height 19
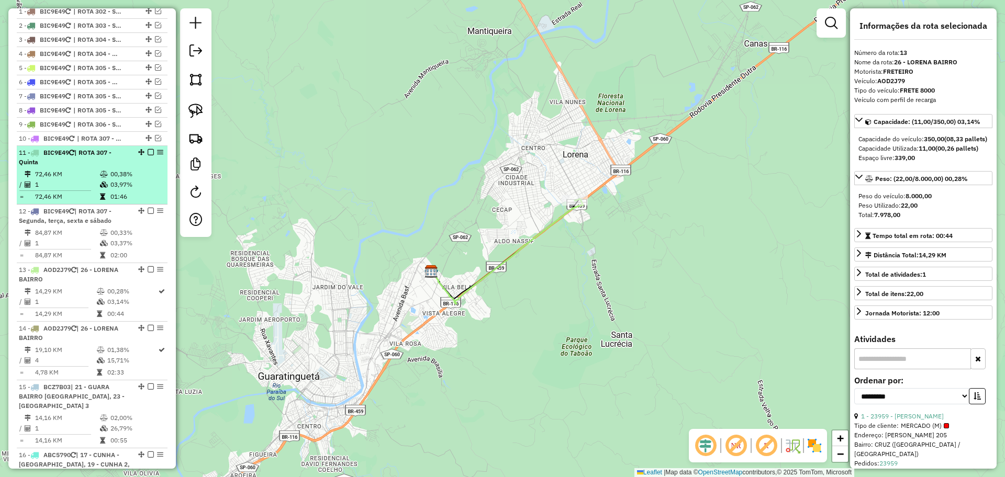
click at [148, 155] on em at bounding box center [151, 152] width 6 height 6
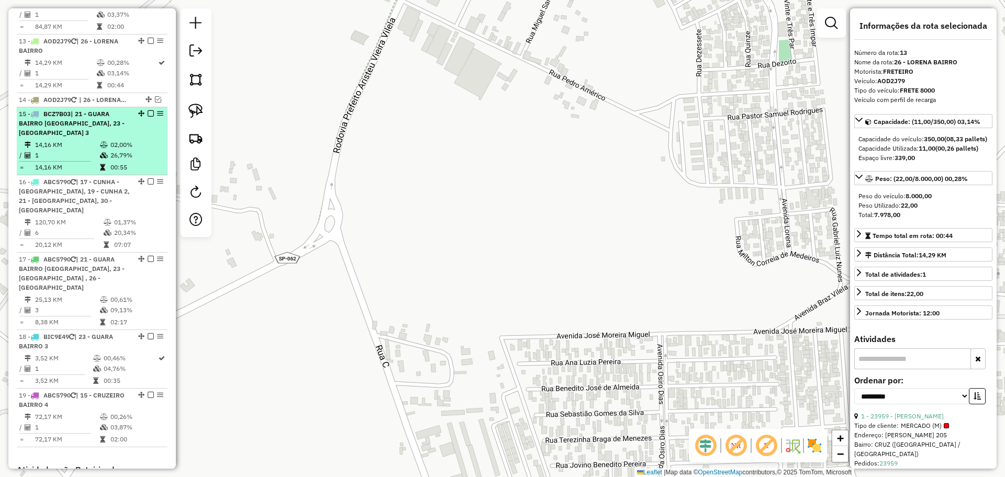
scroll to position [583, 0]
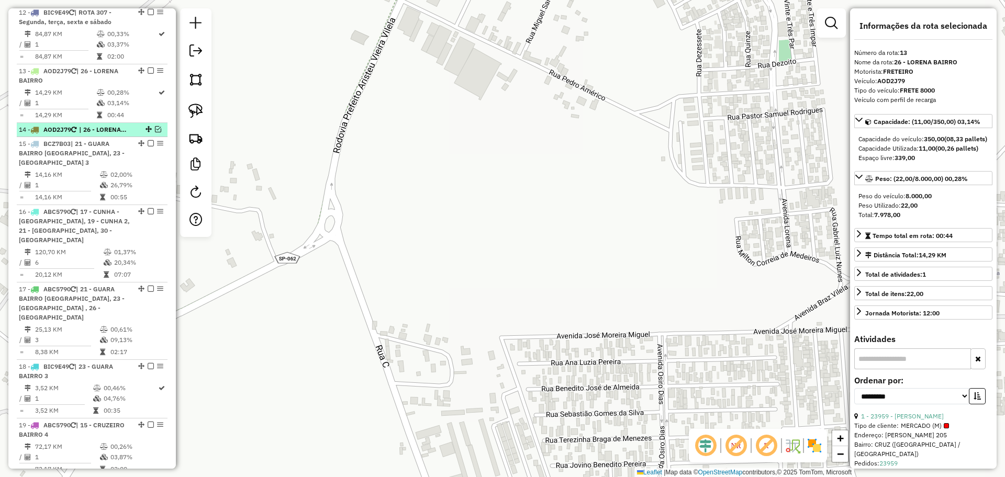
click at [155, 132] on em at bounding box center [158, 129] width 6 height 6
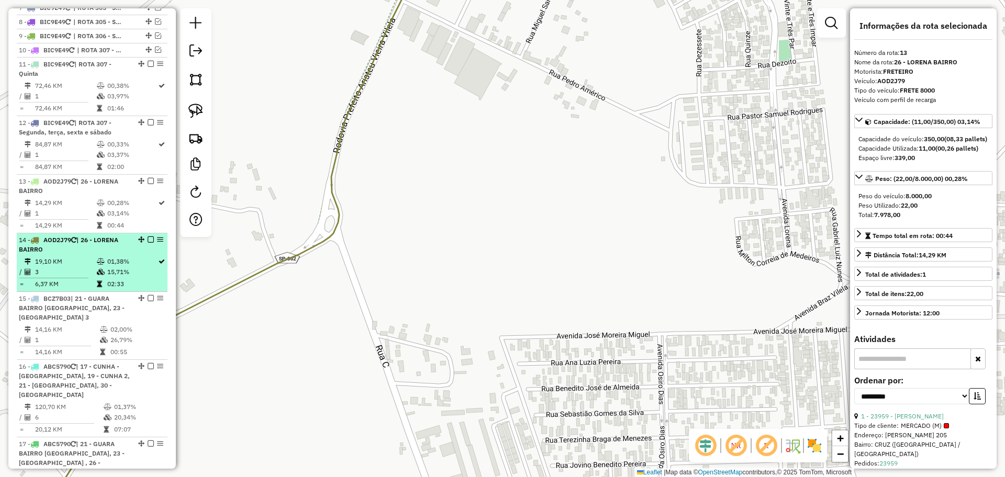
scroll to position [452, 0]
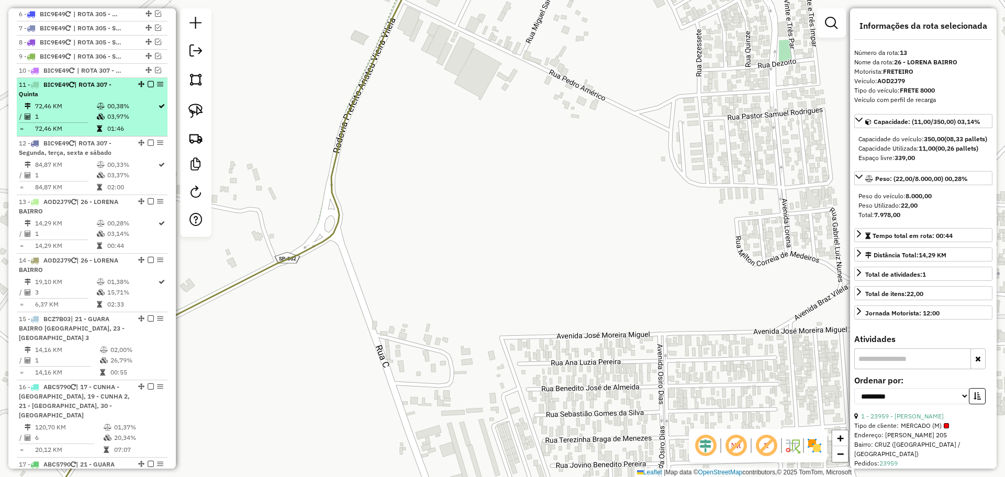
click at [149, 87] on em at bounding box center [151, 84] width 6 height 6
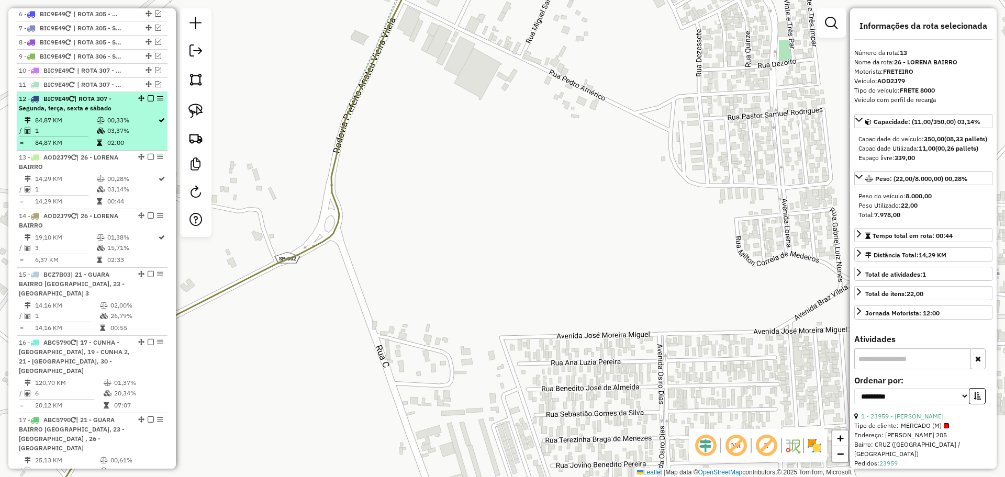
click at [148, 102] on em at bounding box center [151, 98] width 6 height 6
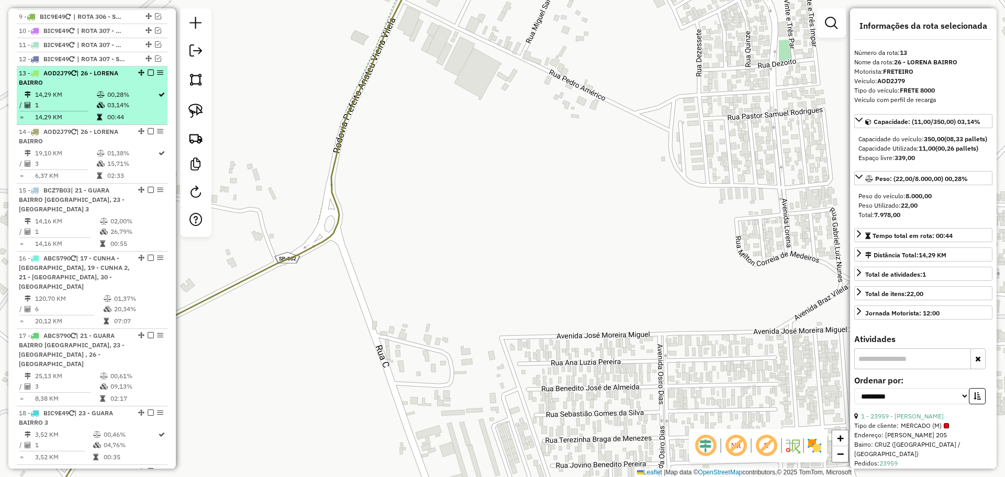
scroll to position [492, 0]
click at [91, 109] on td "1" at bounding box center [66, 106] width 62 height 10
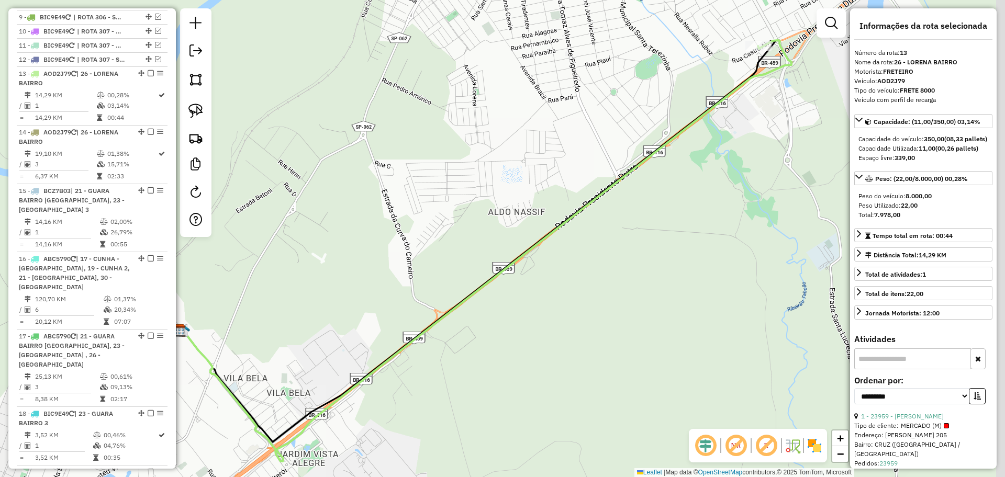
drag, startPoint x: 720, startPoint y: 64, endPoint x: 589, endPoint y: 143, distance: 152.9
click at [589, 143] on div "Janela de atendimento Grade de atendimento Capacidade Transportadoras Veículos …" at bounding box center [502, 238] width 1005 height 477
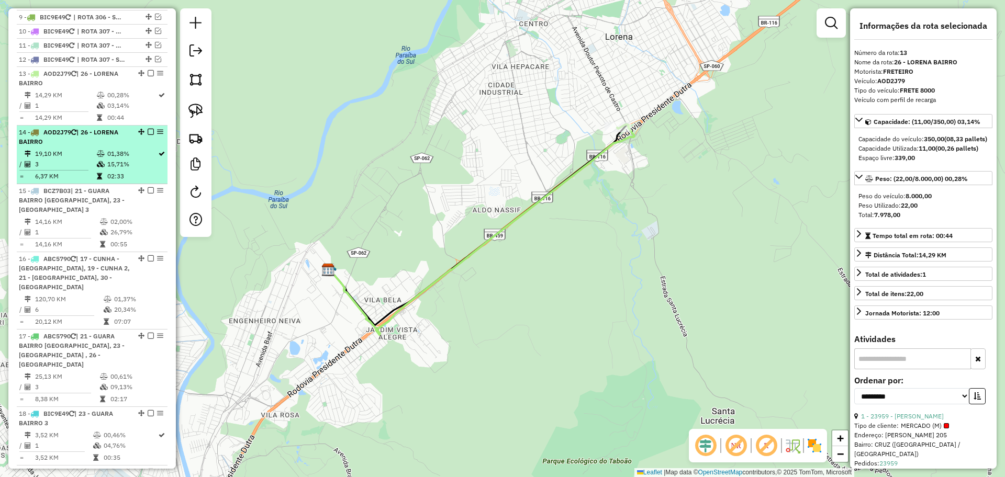
click at [90, 159] on td "19,10 KM" at bounding box center [66, 154] width 62 height 10
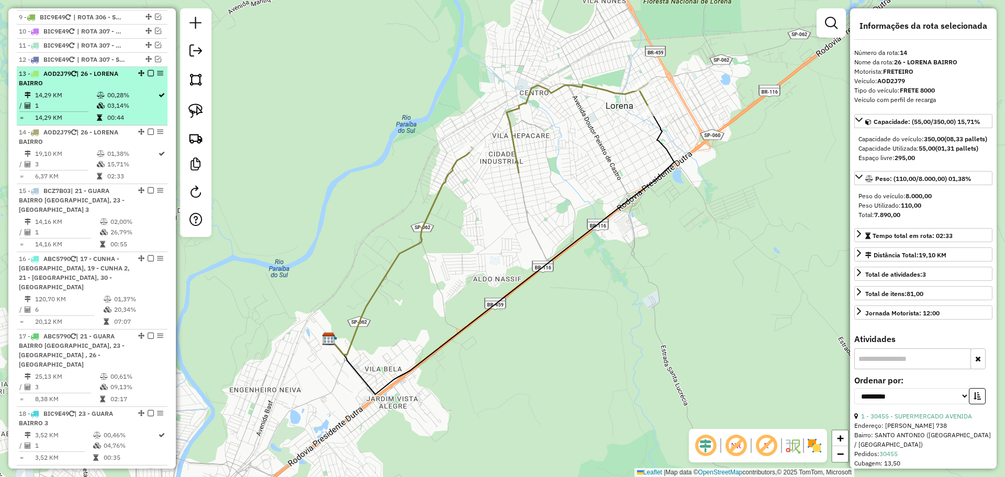
click at [134, 87] on div "13 - AOD2J79 | 26 - LORENA BAIRRO" at bounding box center [92, 78] width 147 height 19
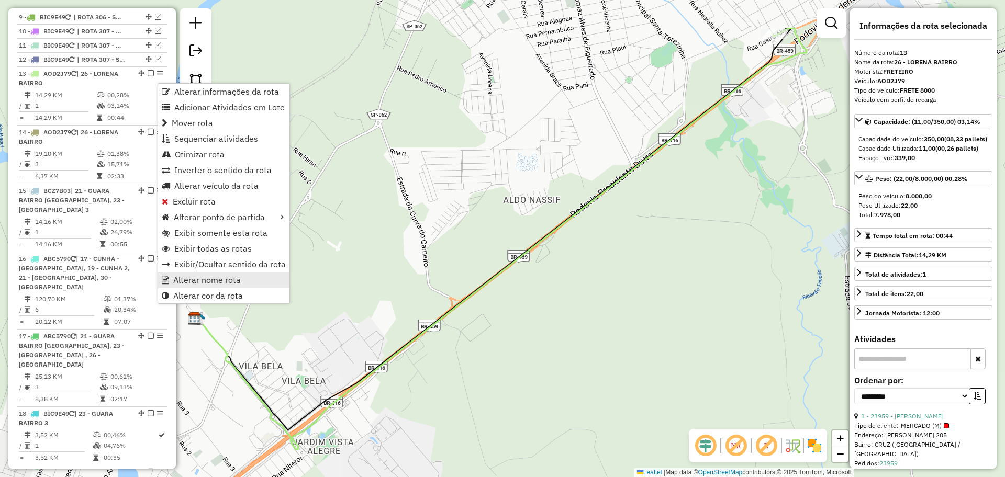
click at [223, 284] on span "Alterar nome rota" at bounding box center [207, 280] width 68 height 8
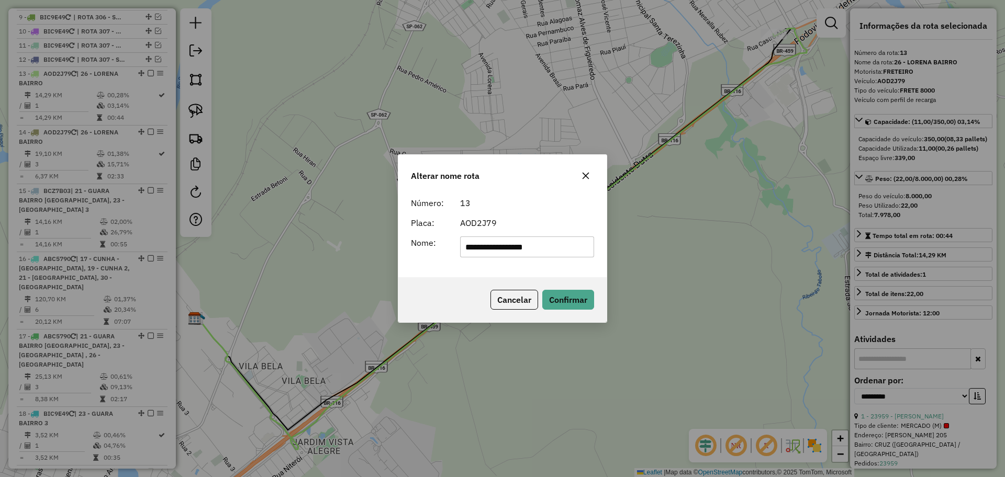
drag, startPoint x: 554, startPoint y: 251, endPoint x: 407, endPoint y: 250, distance: 147.1
click at [407, 250] on div "**********" at bounding box center [503, 247] width 196 height 21
type input "*"
type input "**********"
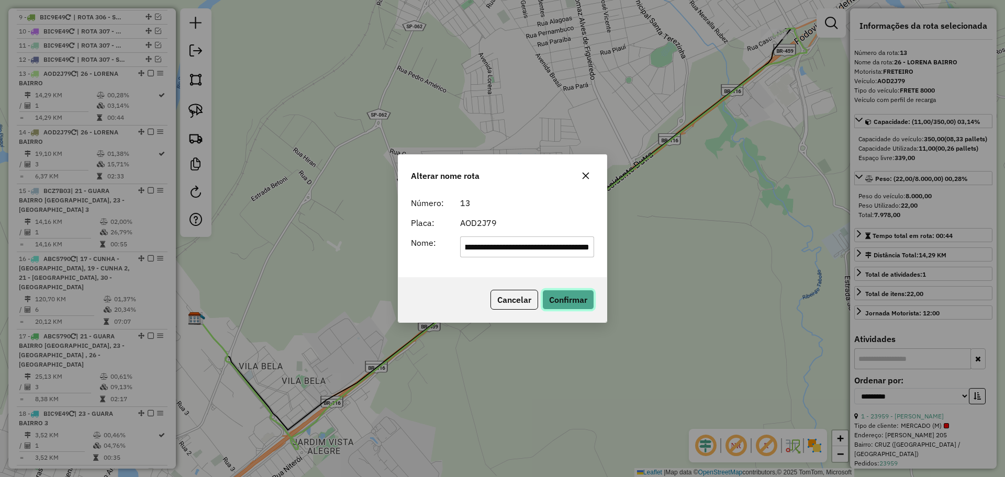
scroll to position [0, 0]
click at [582, 292] on button "Confirmar" at bounding box center [568, 300] width 52 height 20
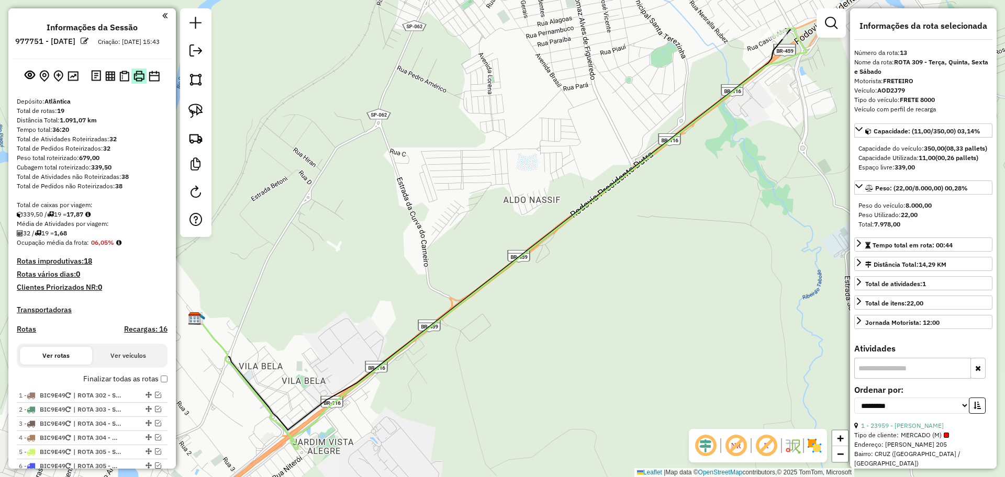
click at [142, 82] on img at bounding box center [138, 76] width 11 height 11
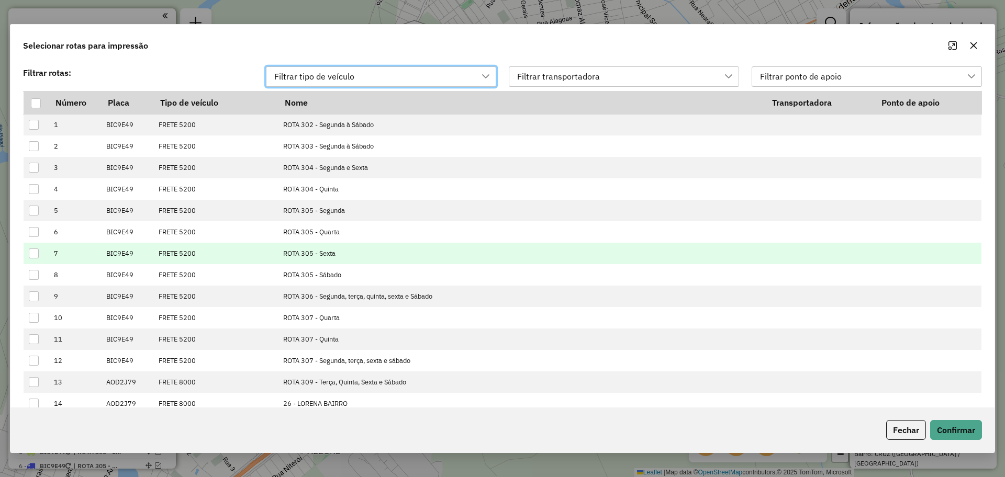
scroll to position [127, 0]
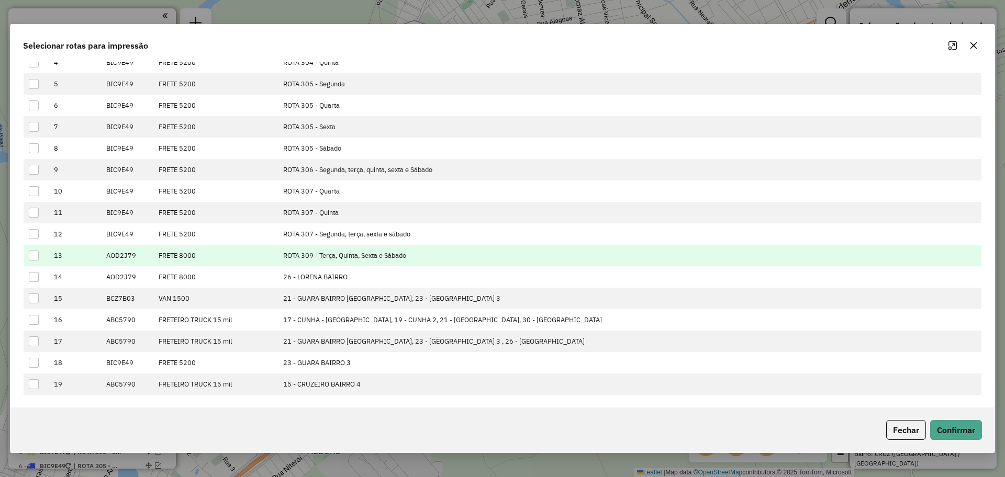
click at [32, 253] on div at bounding box center [34, 256] width 10 height 10
click at [950, 428] on button "Confirmar" at bounding box center [956, 430] width 52 height 20
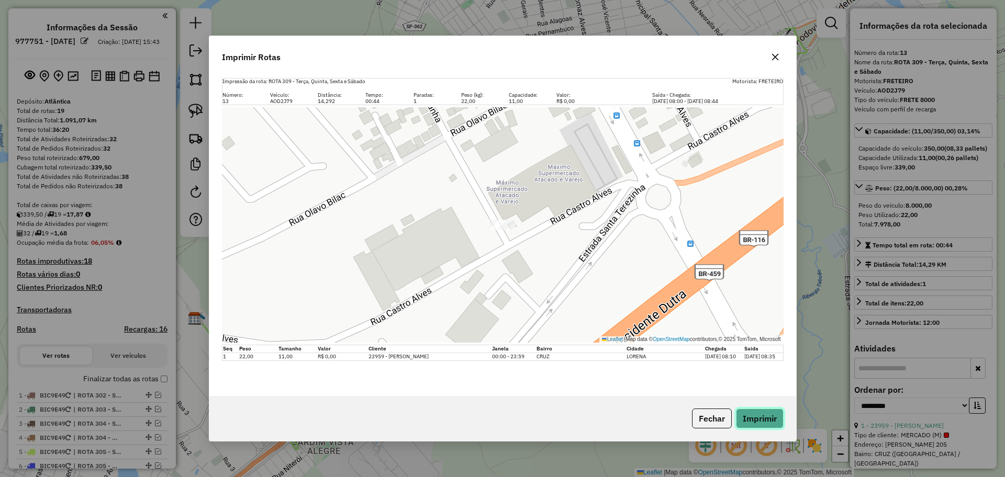
click at [769, 420] on button "Imprimir" at bounding box center [760, 419] width 48 height 20
click at [709, 419] on button "Fechar" at bounding box center [712, 419] width 40 height 20
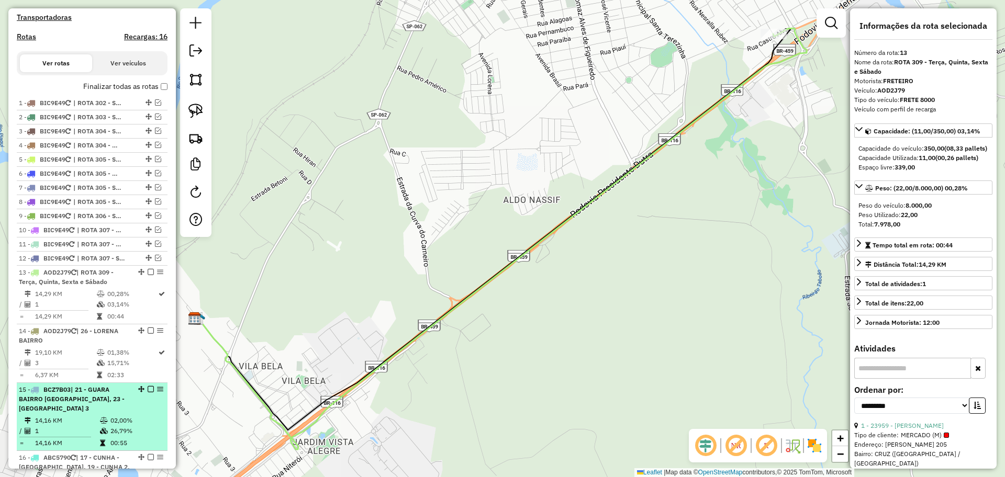
scroll to position [327, 0]
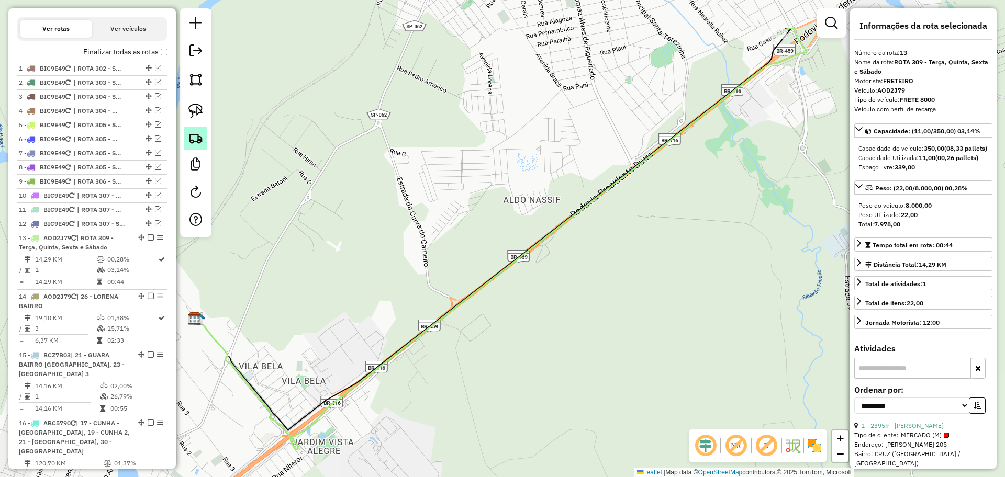
click at [206, 143] on link at bounding box center [195, 138] width 23 height 23
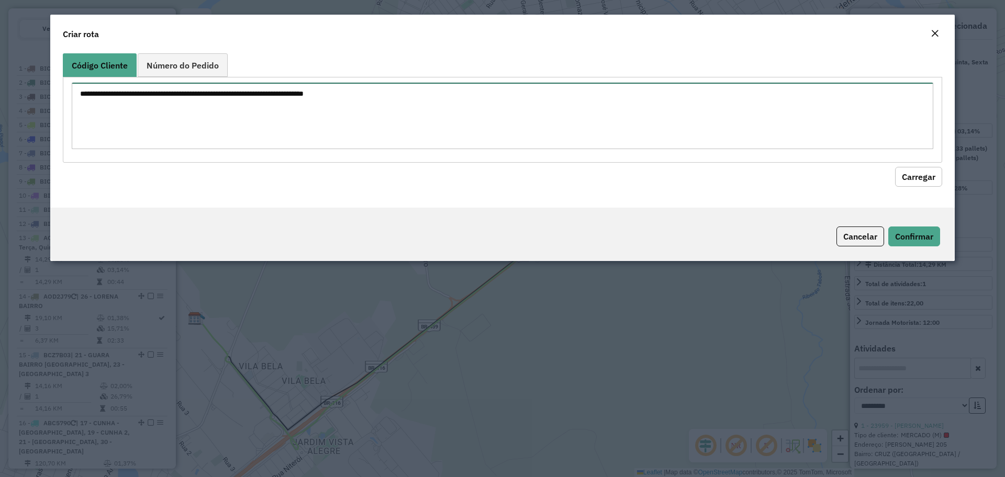
click at [405, 108] on textarea at bounding box center [503, 116] width 862 height 66
type textarea "*****"
click at [924, 172] on button "Carregar" at bounding box center [918, 177] width 47 height 20
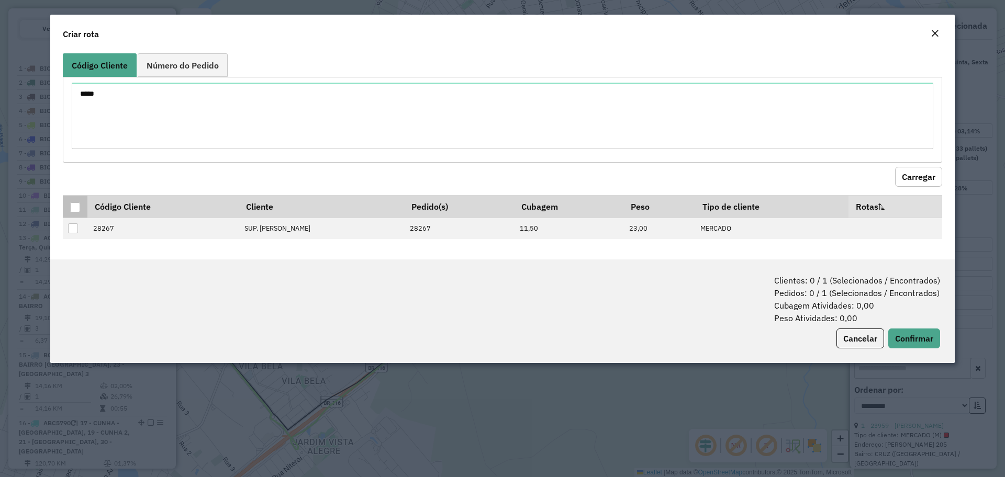
click at [76, 211] on div at bounding box center [75, 208] width 10 height 10
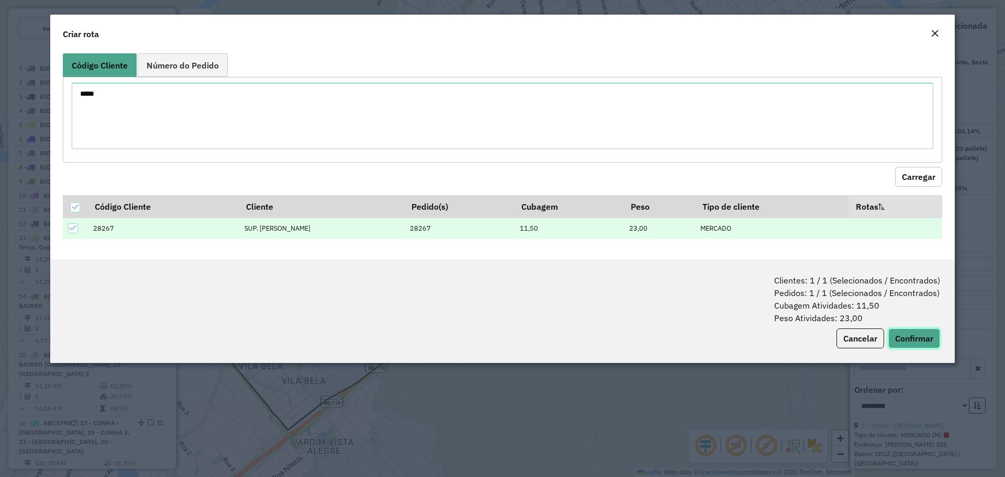
click at [918, 337] on button "Confirmar" at bounding box center [914, 339] width 52 height 20
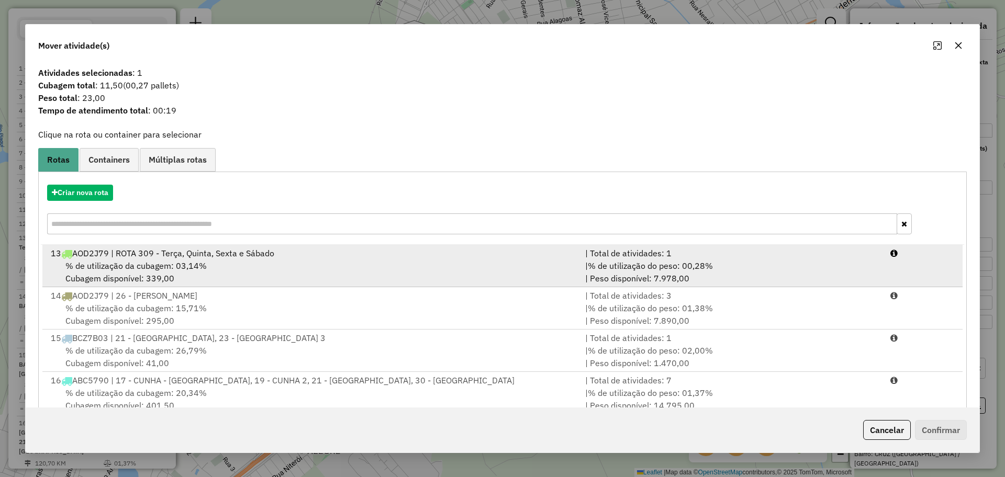
click at [168, 258] on div "13 AOD2J79 | ROTA 309 - Terça, Quinta, Sexta e Sábado" at bounding box center [311, 253] width 534 height 13
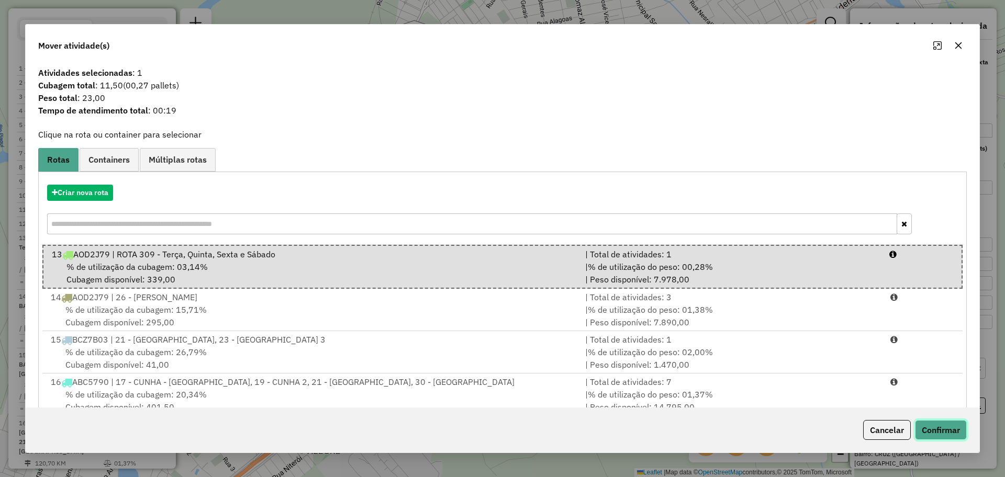
click at [920, 429] on button "Confirmar" at bounding box center [941, 430] width 52 height 20
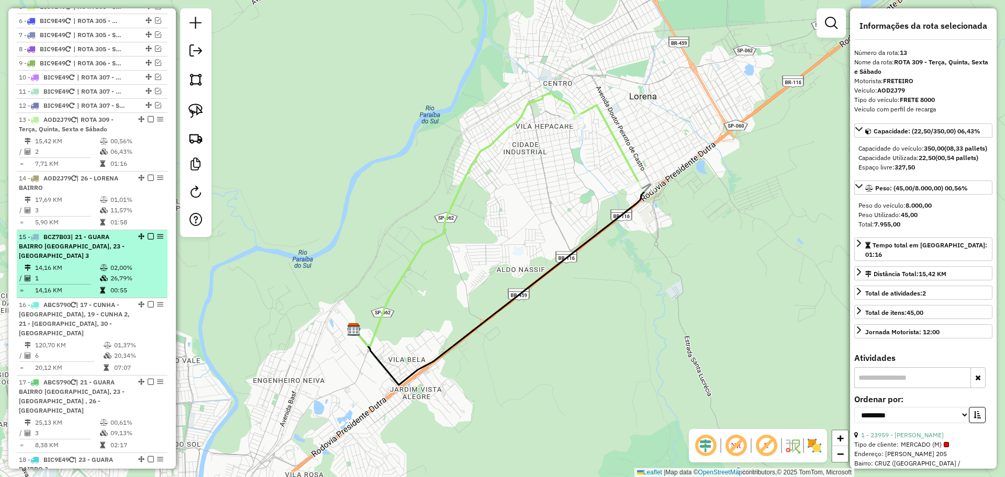
scroll to position [429, 0]
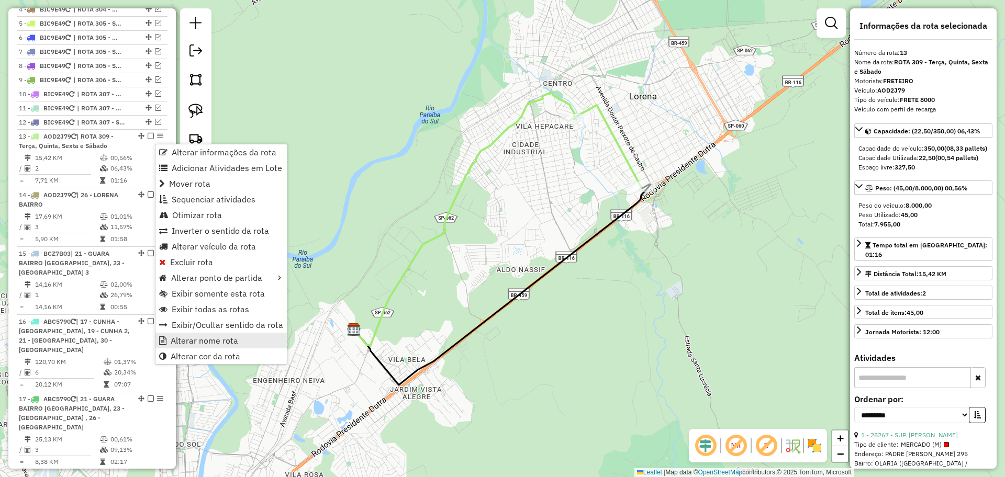
click at [200, 342] on span "Alterar nome rota" at bounding box center [205, 341] width 68 height 8
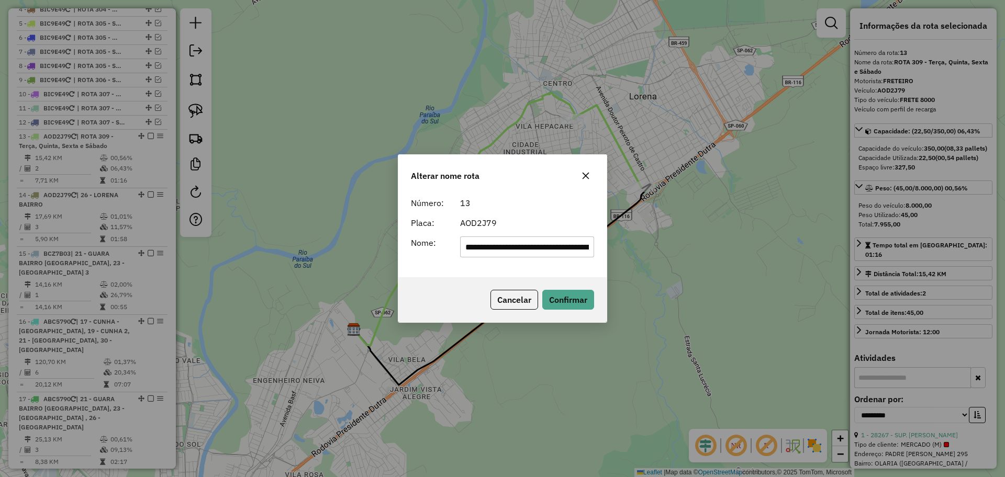
scroll to position [0, 35]
drag, startPoint x: 589, startPoint y: 248, endPoint x: 478, endPoint y: 247, distance: 110.5
click at [478, 247] on input "**********" at bounding box center [527, 247] width 135 height 21
type input "**********"
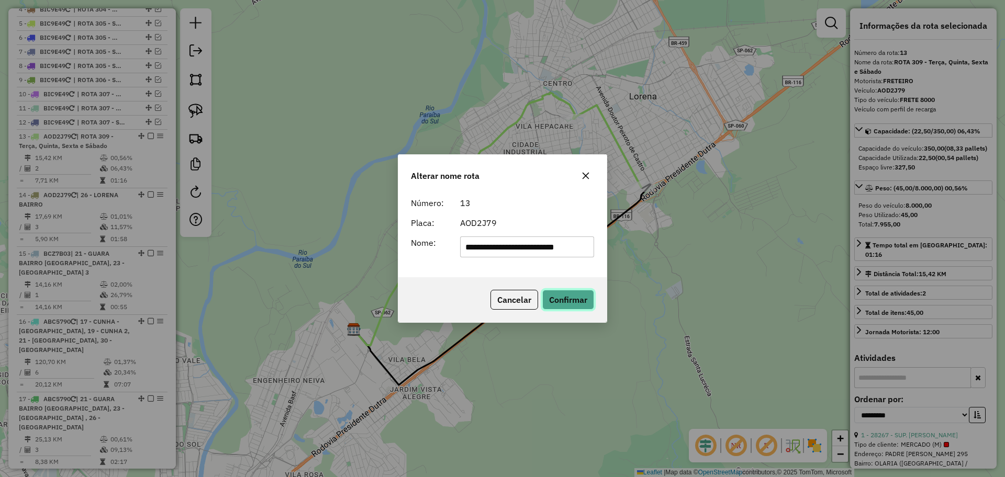
click at [588, 299] on button "Confirmar" at bounding box center [568, 300] width 52 height 20
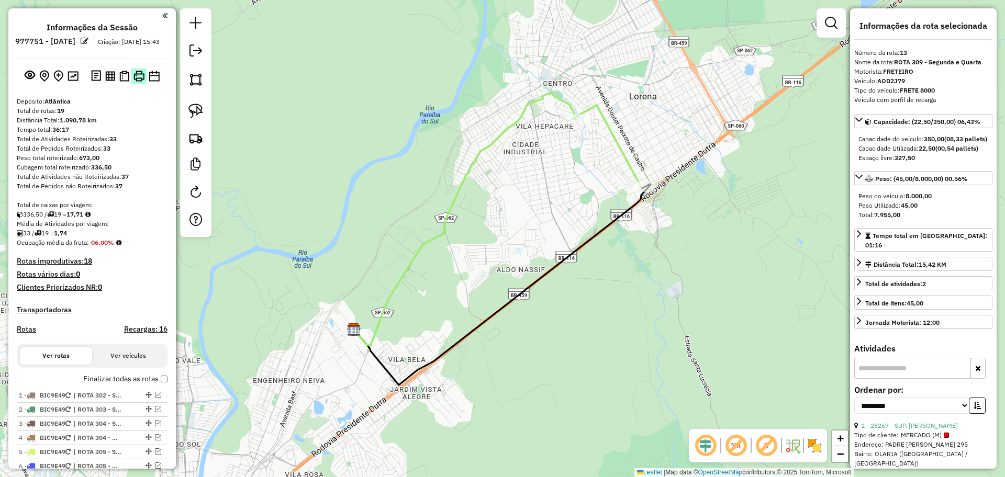
click at [139, 82] on img at bounding box center [138, 76] width 11 height 11
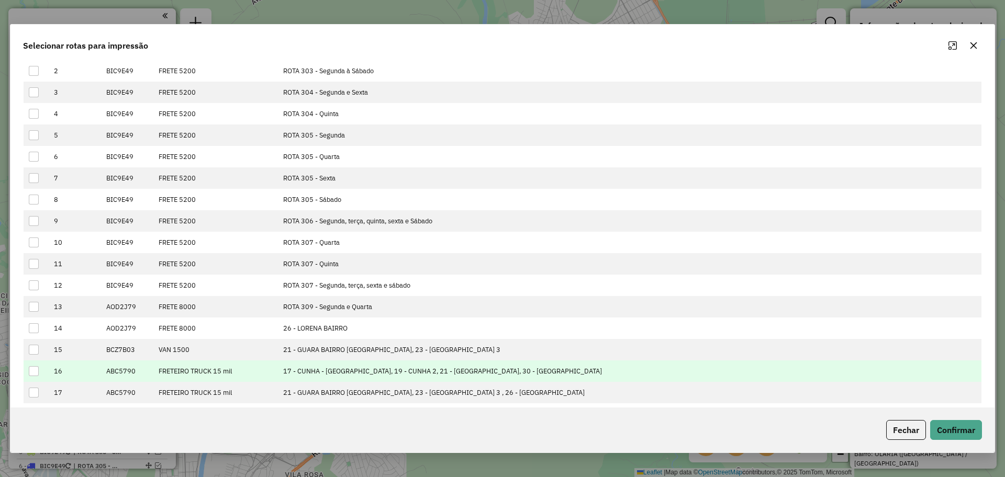
scroll to position [127, 0]
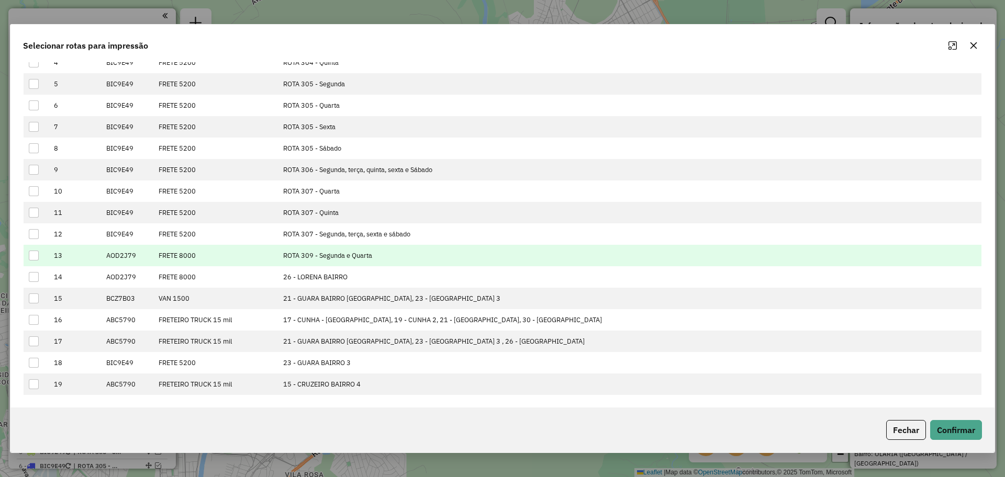
click at [38, 254] on div at bounding box center [34, 256] width 10 height 10
click at [950, 427] on button "Confirmar" at bounding box center [956, 430] width 52 height 20
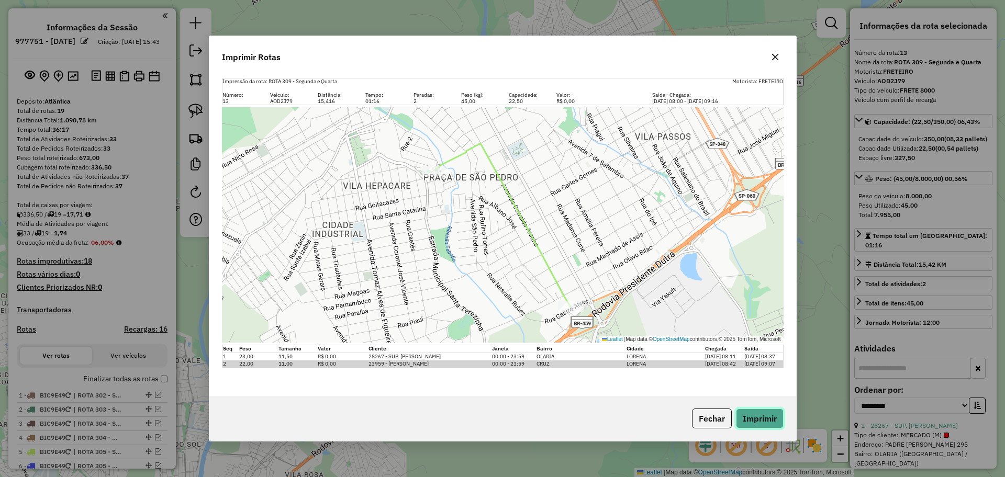
drag, startPoint x: 749, startPoint y: 415, endPoint x: 541, endPoint y: 219, distance: 285.5
click at [749, 415] on button "Imprimir" at bounding box center [760, 419] width 48 height 20
click at [705, 416] on button "Fechar" at bounding box center [712, 419] width 40 height 20
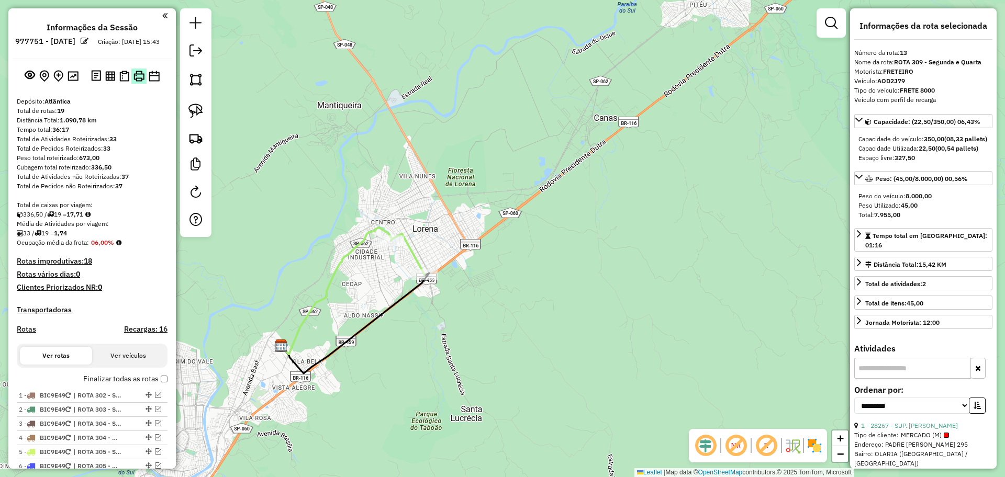
click at [135, 82] on img at bounding box center [138, 76] width 11 height 11
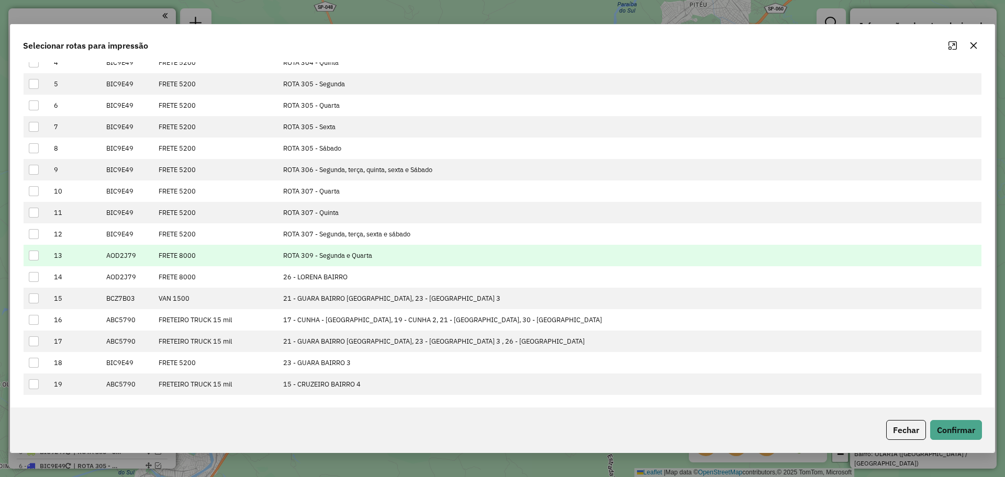
click at [38, 254] on div at bounding box center [34, 256] width 10 height 10
click at [948, 426] on button "Confirmar" at bounding box center [956, 430] width 52 height 20
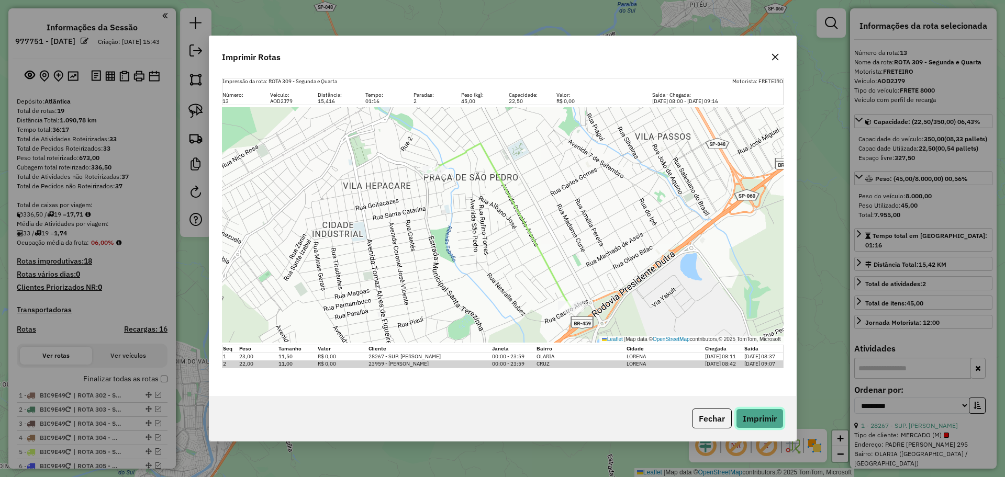
click at [776, 418] on button "Imprimir" at bounding box center [760, 419] width 48 height 20
click at [714, 415] on button "Fechar" at bounding box center [712, 419] width 40 height 20
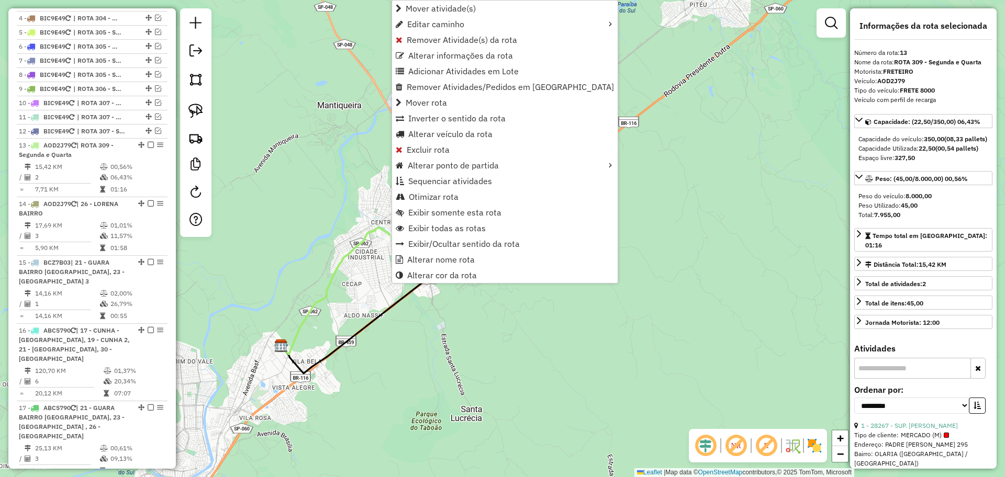
scroll to position [560, 0]
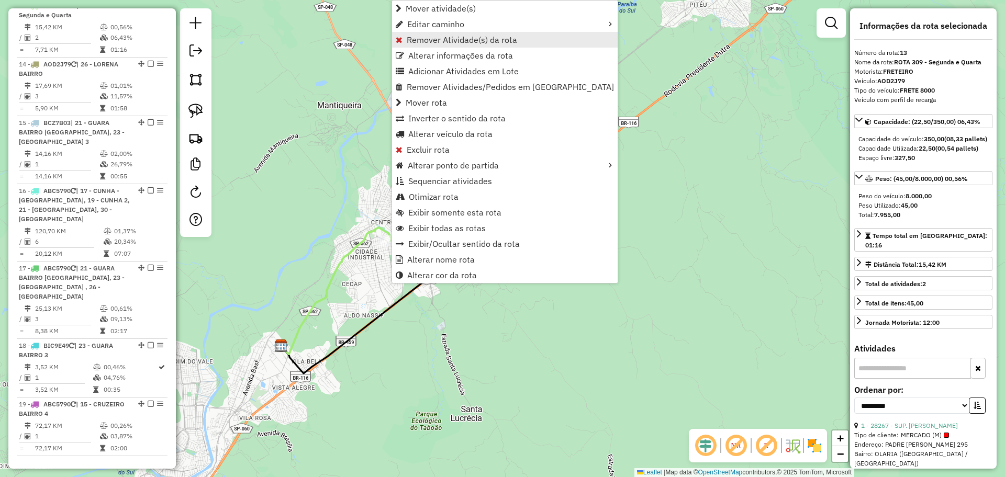
click at [438, 37] on span "Remover Atividade(s) da rota" at bounding box center [462, 40] width 110 height 8
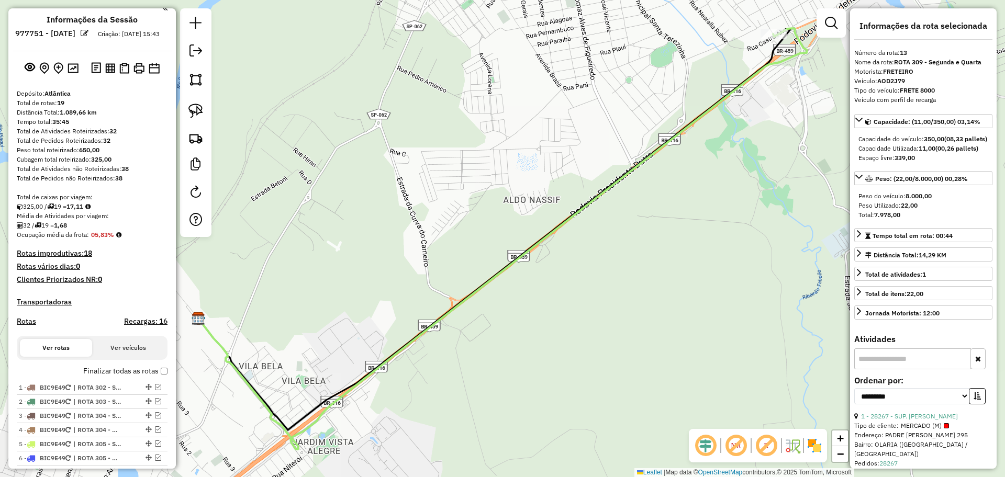
scroll to position [0, 0]
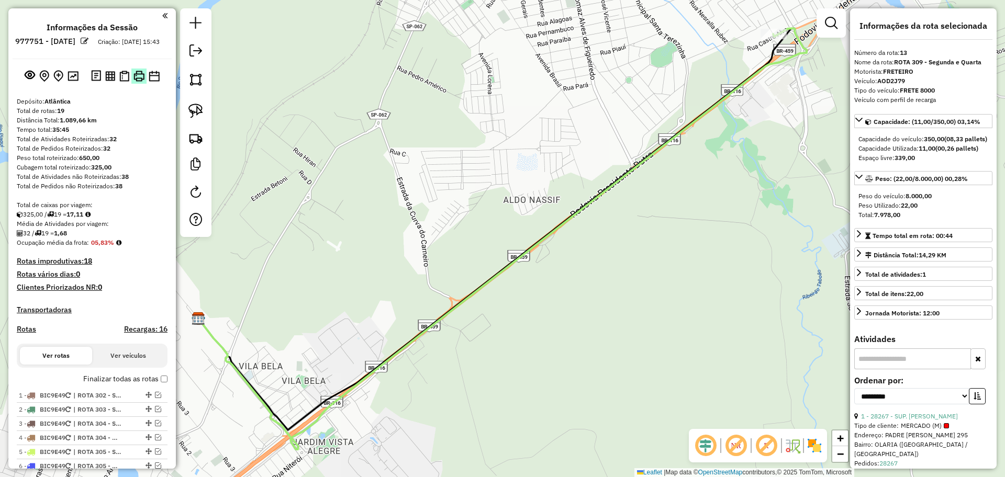
click at [139, 82] on img at bounding box center [138, 76] width 11 height 11
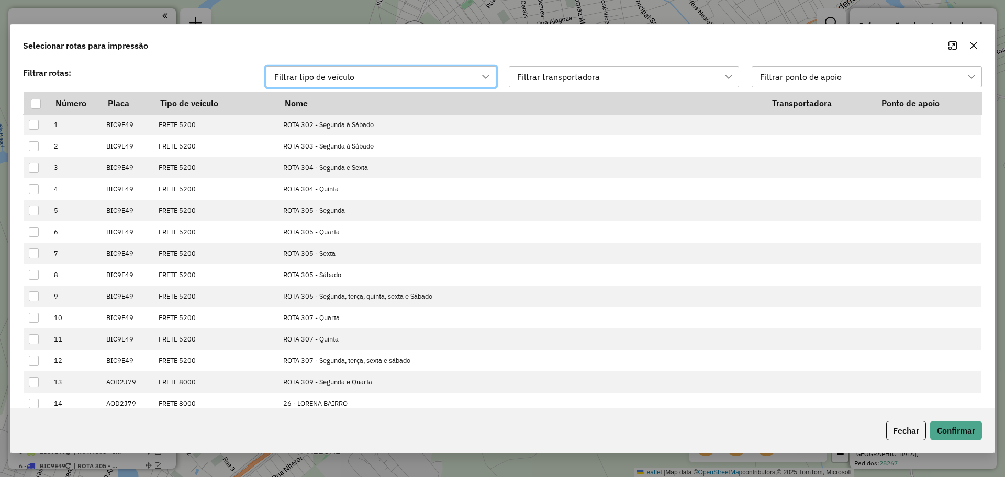
scroll to position [8, 48]
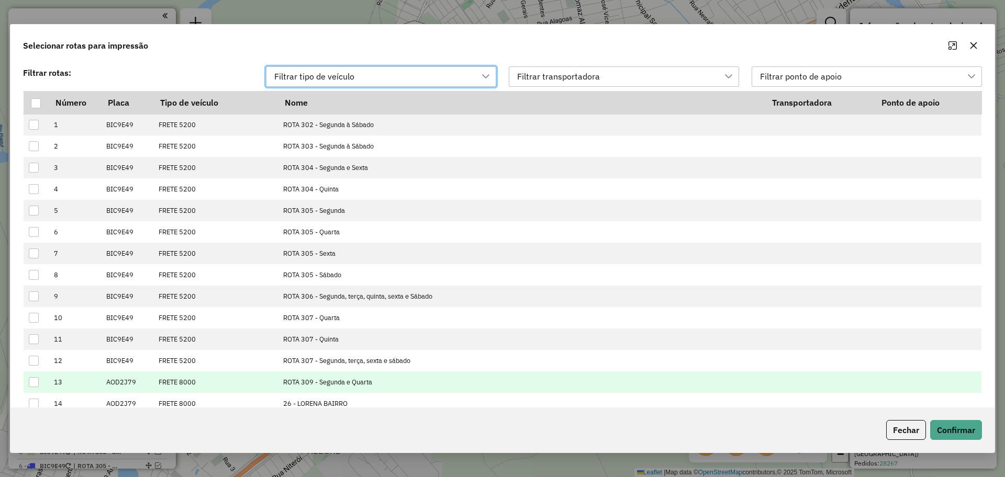
click at [30, 383] on div at bounding box center [34, 382] width 10 height 10
click at [954, 428] on button "Confirmar" at bounding box center [956, 430] width 52 height 20
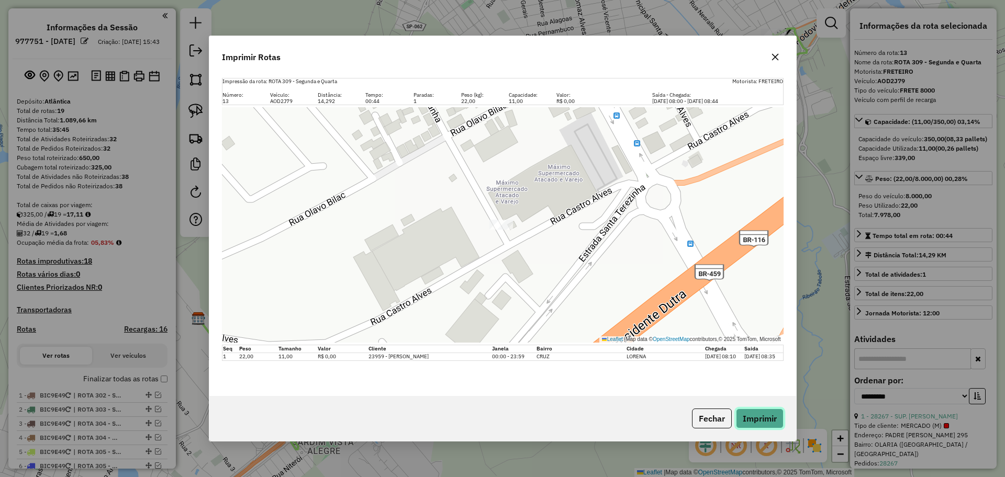
click at [760, 418] on button "Imprimir" at bounding box center [760, 419] width 48 height 20
click at [720, 415] on button "Fechar" at bounding box center [712, 419] width 40 height 20
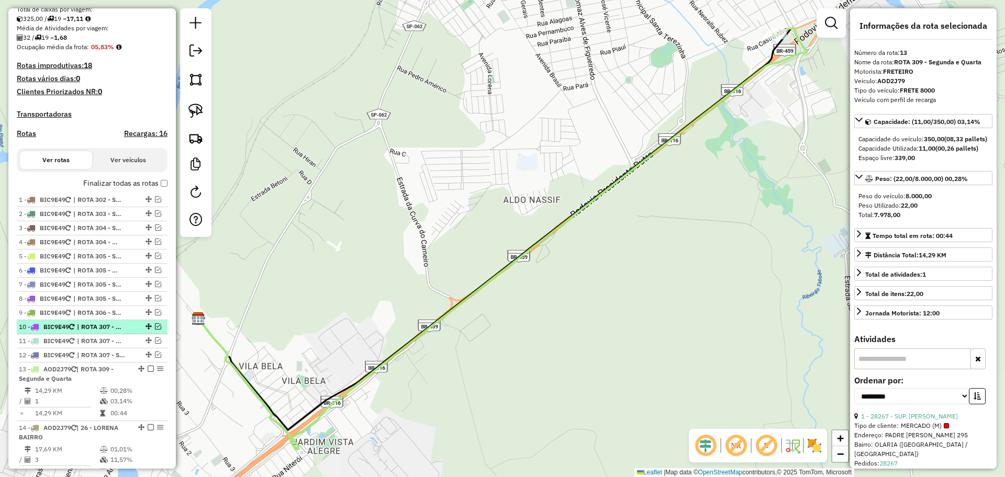
scroll to position [196, 0]
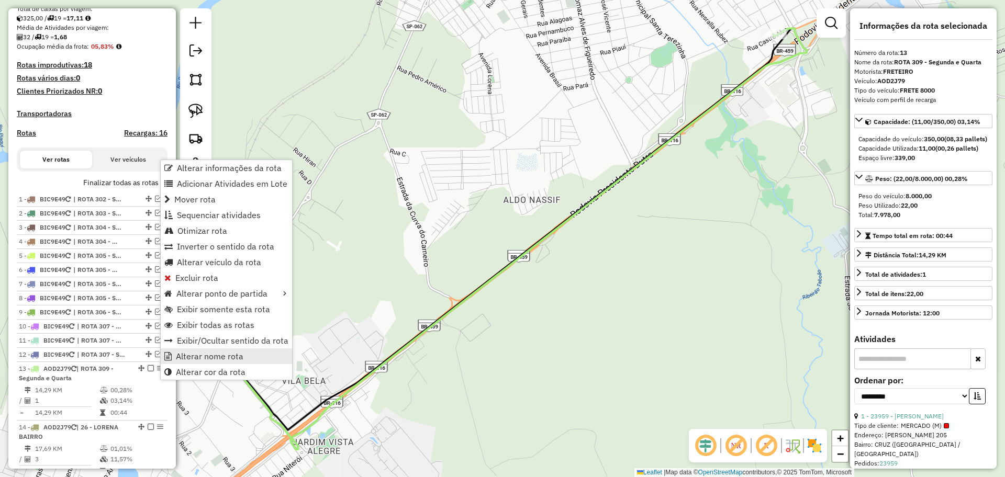
click at [200, 353] on span "Alterar nome rota" at bounding box center [210, 356] width 68 height 8
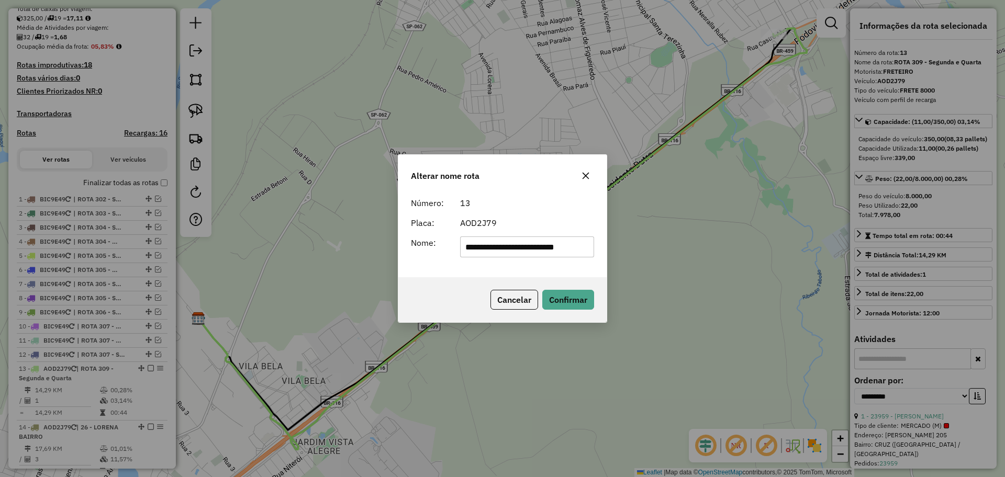
drag, startPoint x: 585, startPoint y: 250, endPoint x: 514, endPoint y: 246, distance: 71.3
click at [514, 246] on input "**********" at bounding box center [527, 247] width 135 height 21
type input "**********"
click at [575, 308] on button "Confirmar" at bounding box center [568, 300] width 52 height 20
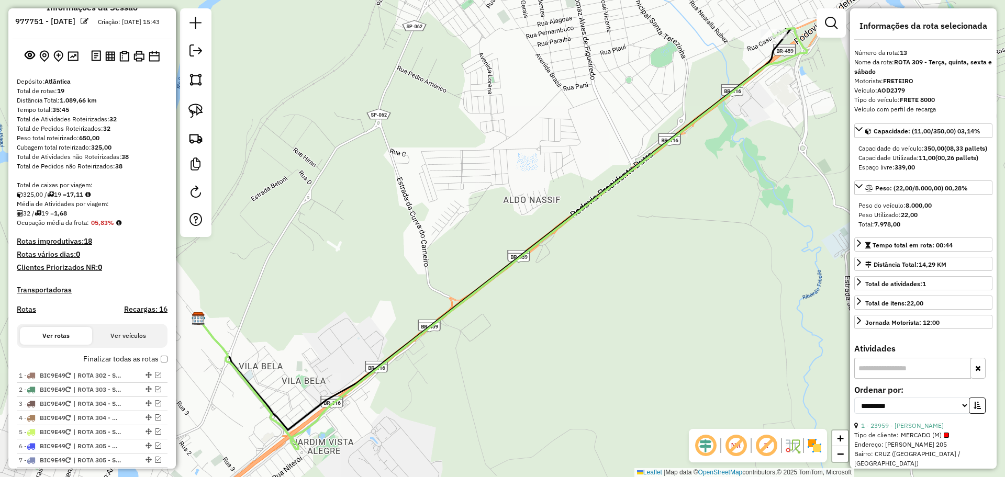
scroll to position [65, 0]
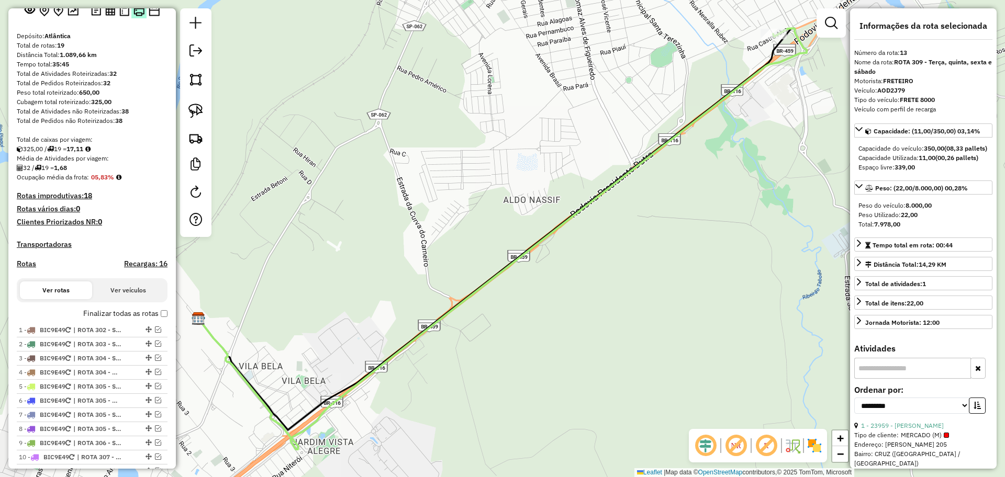
click at [137, 16] on img at bounding box center [138, 10] width 11 height 11
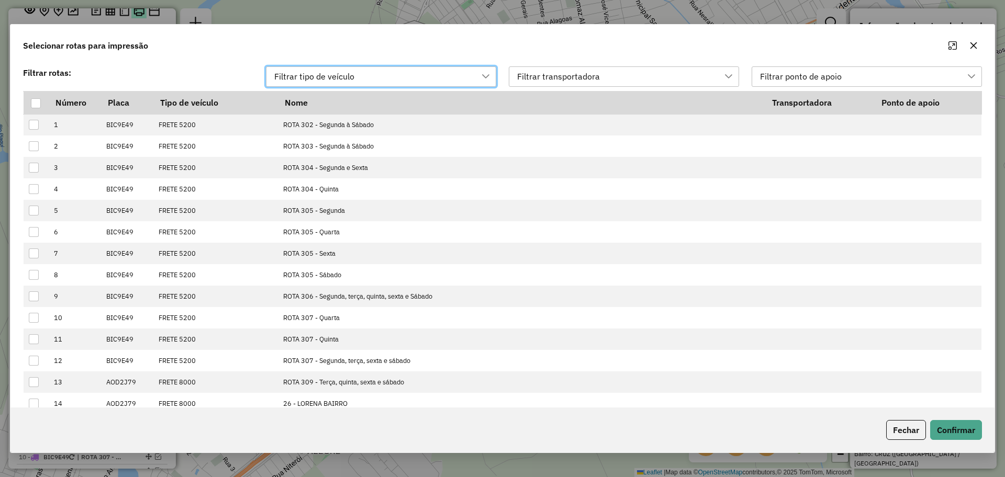
scroll to position [8, 48]
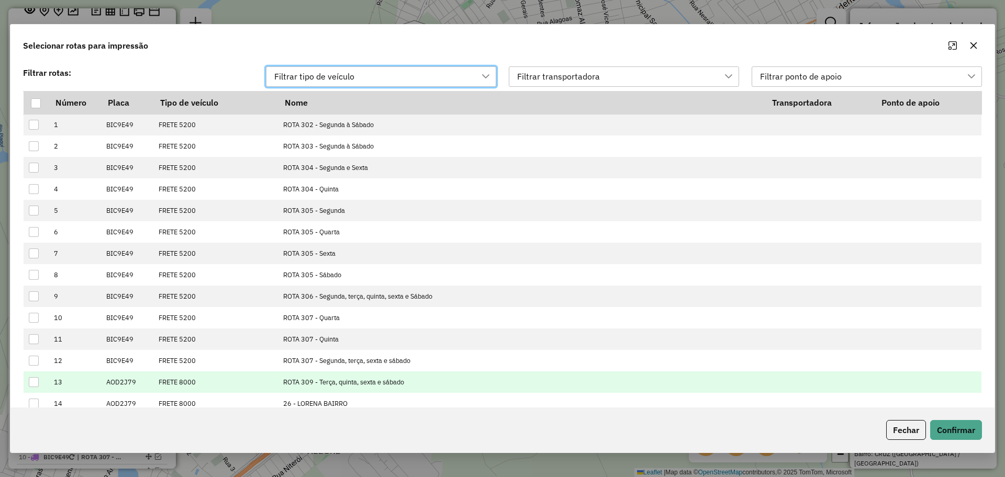
click at [34, 380] on div at bounding box center [34, 382] width 10 height 10
click at [971, 425] on button "Confirmar" at bounding box center [956, 430] width 52 height 20
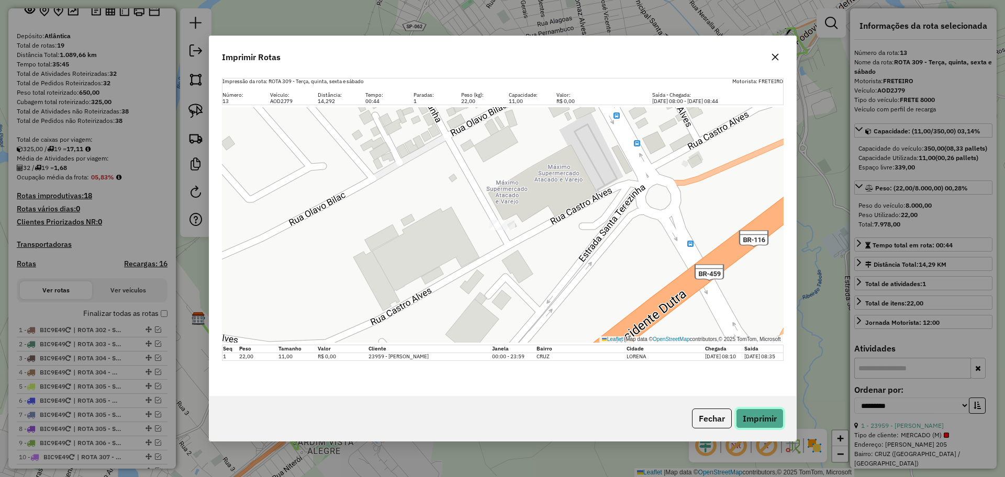
click at [763, 421] on button "Imprimir" at bounding box center [760, 419] width 48 height 20
click at [699, 419] on button "Fechar" at bounding box center [712, 419] width 40 height 20
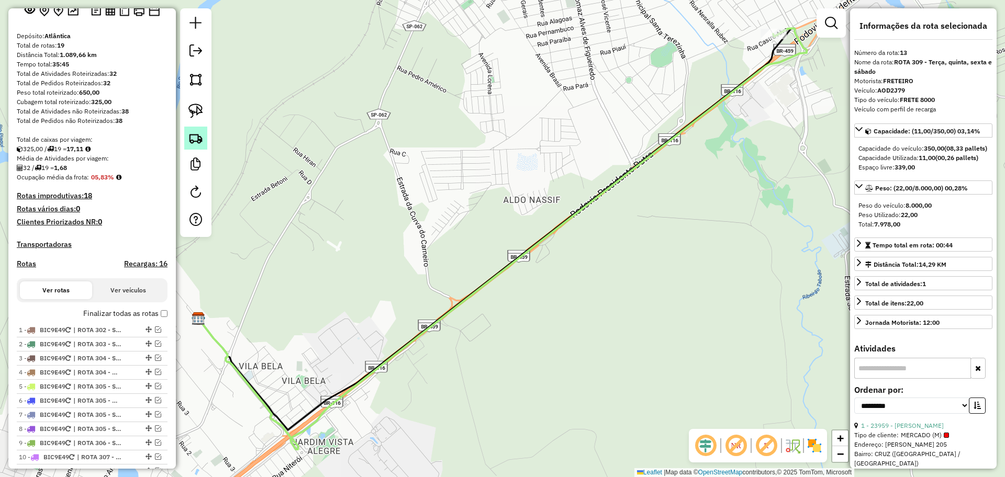
click at [200, 141] on img at bounding box center [195, 138] width 15 height 15
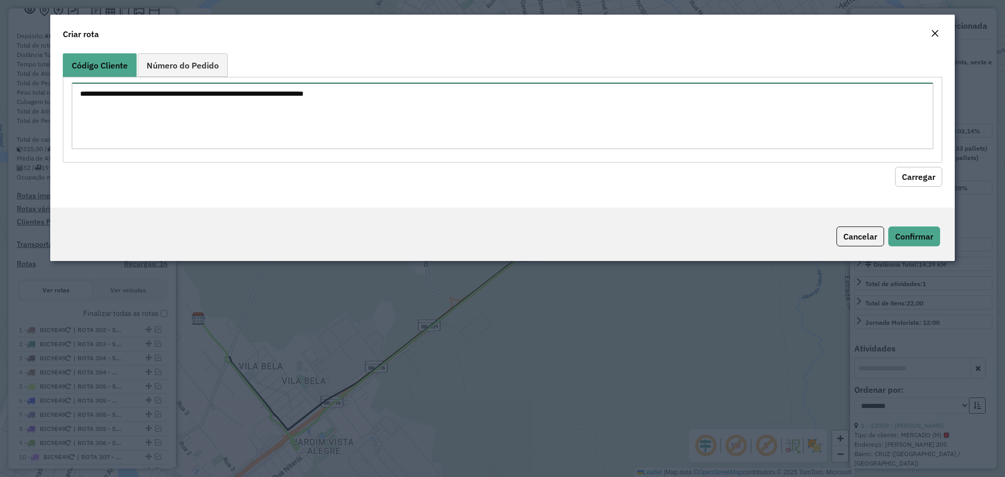
click at [359, 114] on textarea at bounding box center [503, 116] width 862 height 66
type textarea "*****"
click at [921, 176] on button "Carregar" at bounding box center [918, 177] width 47 height 20
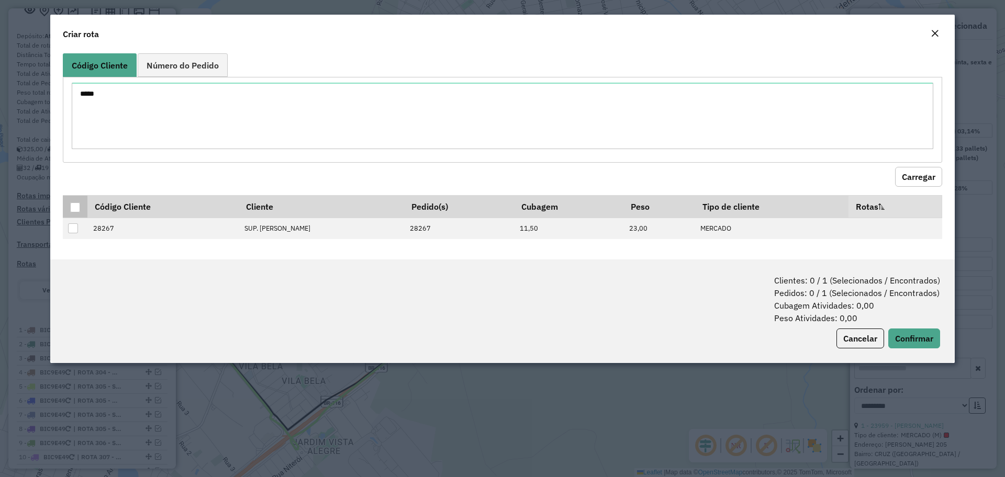
click at [75, 206] on div at bounding box center [75, 208] width 10 height 10
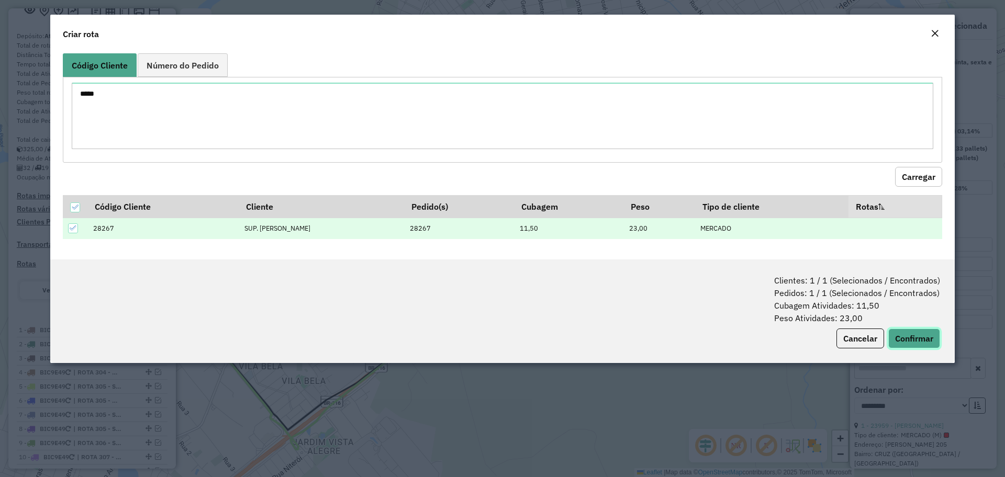
click at [907, 340] on button "Confirmar" at bounding box center [914, 339] width 52 height 20
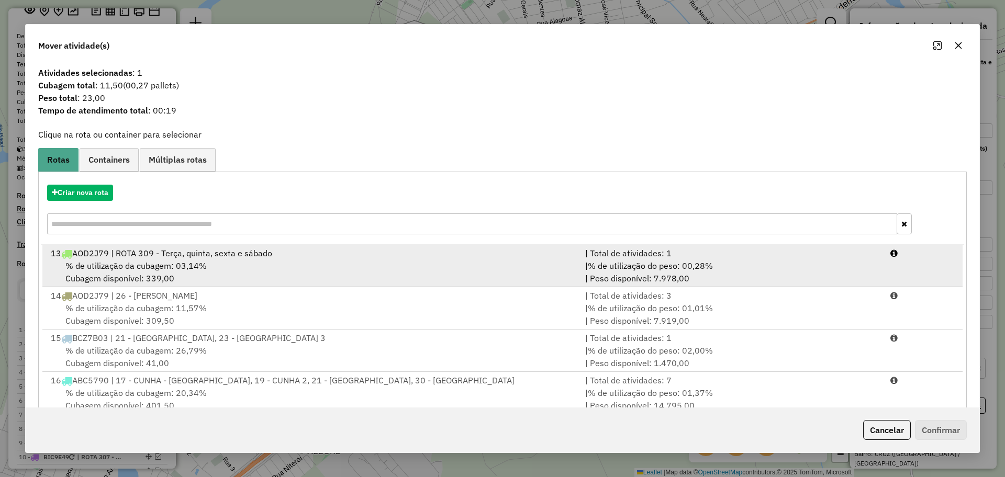
click at [172, 269] on span "% de utilização da cubagem: 03,14%" at bounding box center [135, 266] width 141 height 10
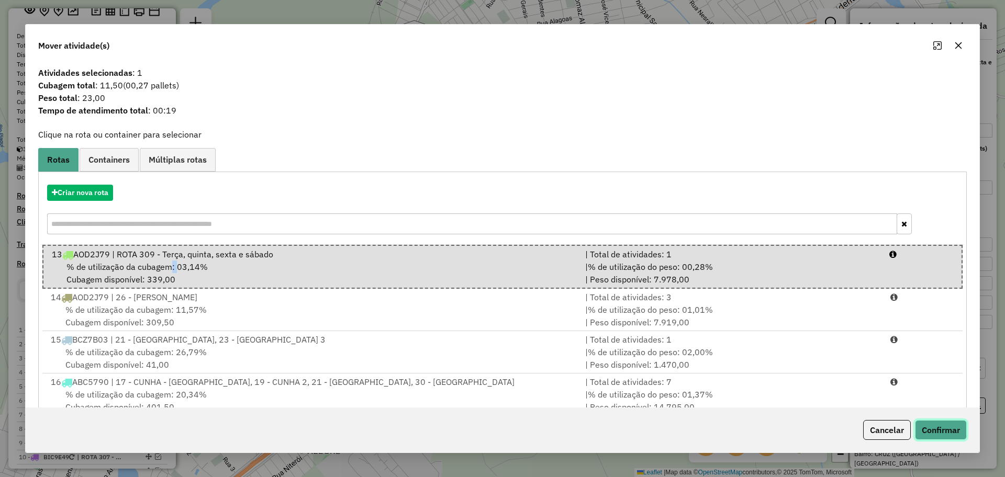
click at [939, 431] on button "Confirmar" at bounding box center [941, 430] width 52 height 20
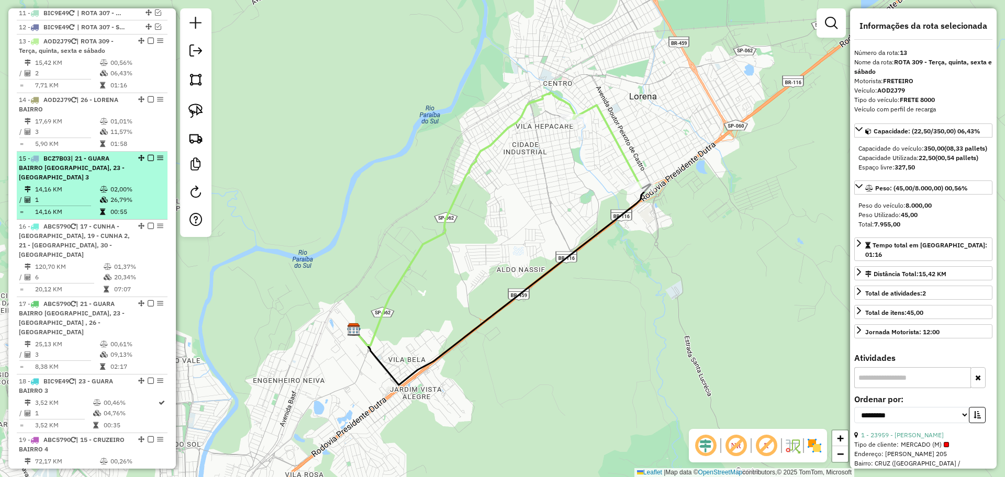
scroll to position [363, 0]
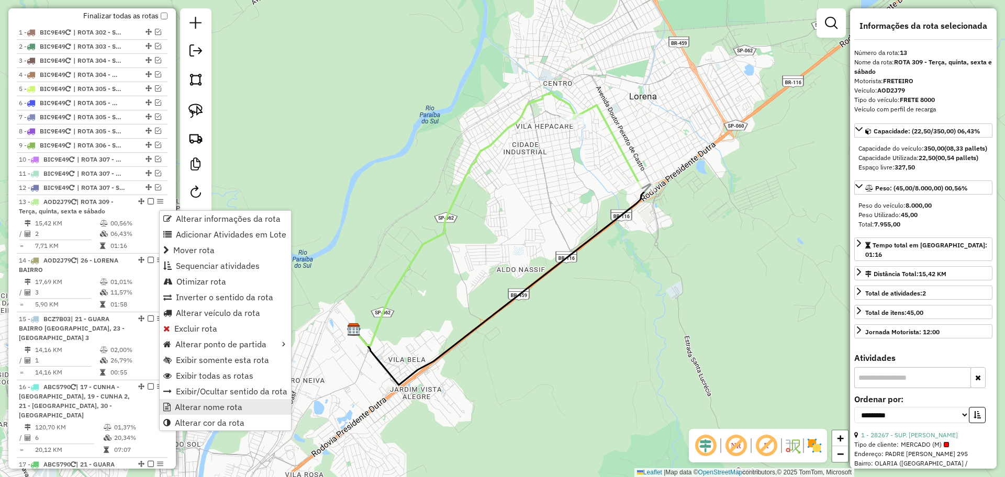
click at [186, 407] on span "Alterar nome rota" at bounding box center [209, 407] width 68 height 8
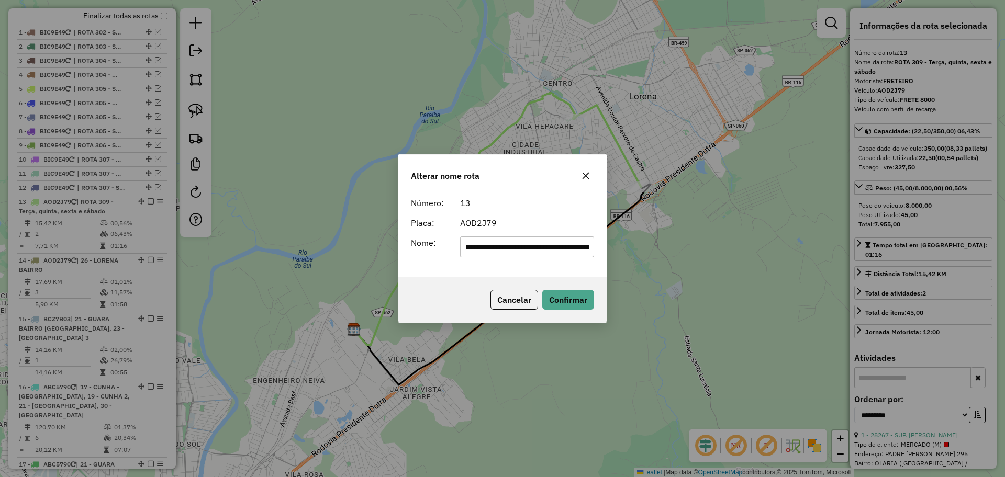
scroll to position [0, 32]
drag, startPoint x: 591, startPoint y: 250, endPoint x: 482, endPoint y: 244, distance: 108.5
click at [482, 244] on input "**********" at bounding box center [527, 247] width 135 height 21
type input "**********"
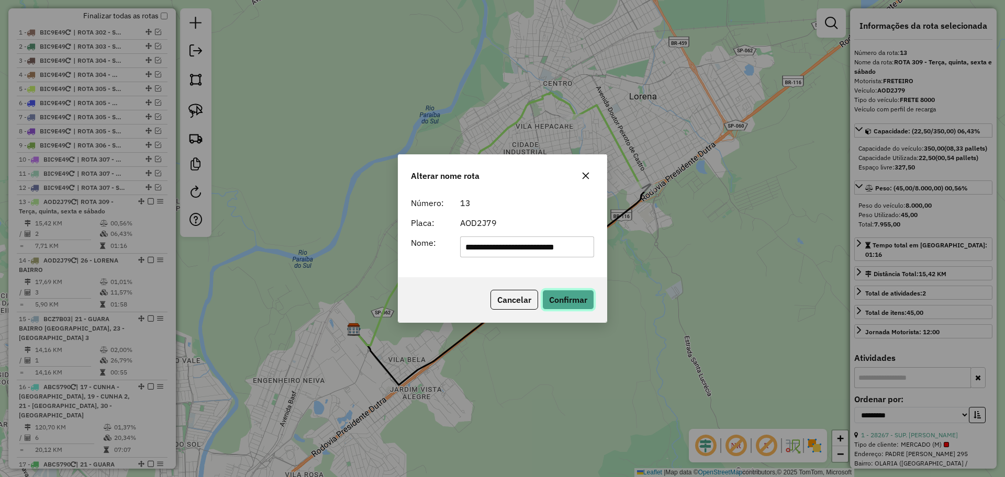
click at [575, 297] on button "Confirmar" at bounding box center [568, 300] width 52 height 20
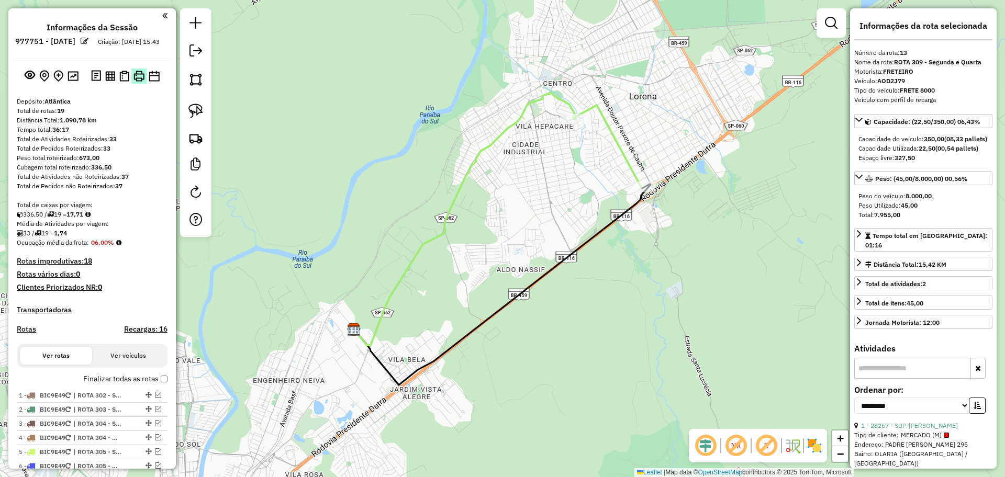
click at [139, 82] on img at bounding box center [138, 76] width 11 height 11
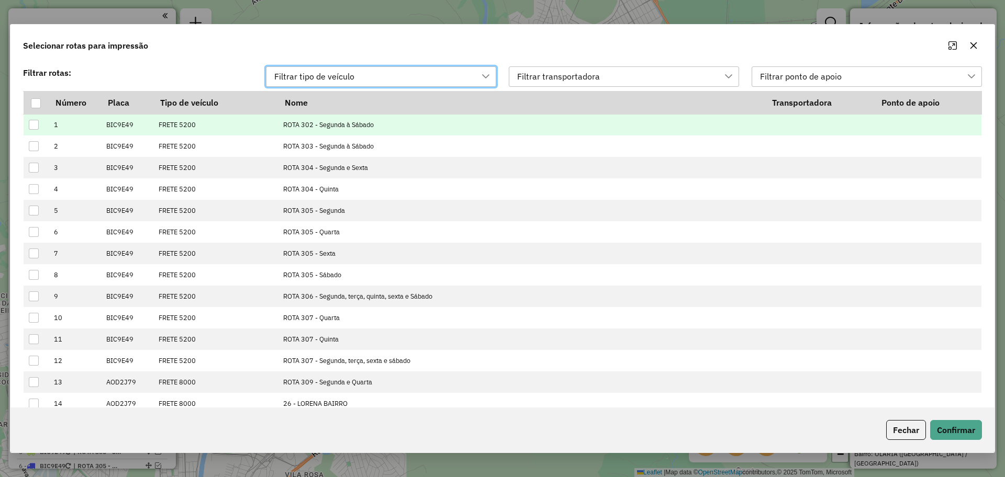
scroll to position [8, 48]
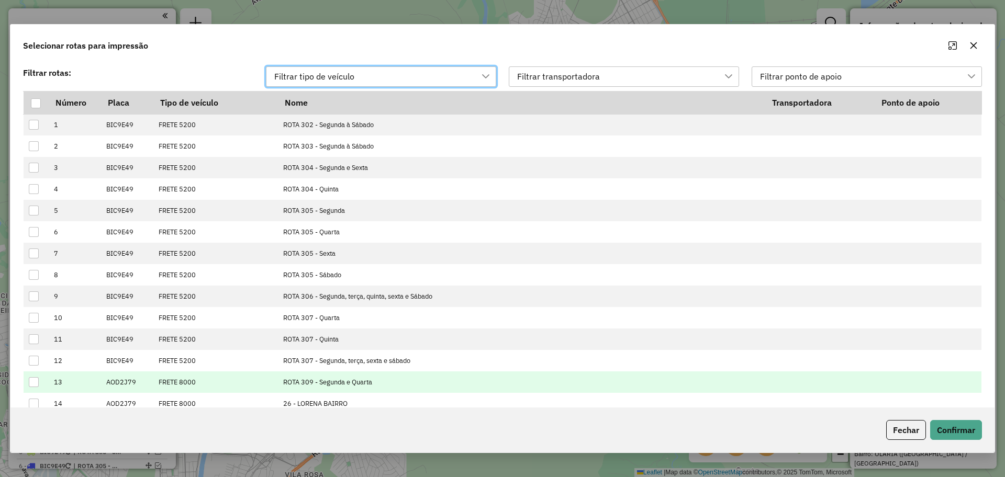
click at [32, 381] on div at bounding box center [34, 382] width 10 height 10
click at [964, 431] on button "Confirmar" at bounding box center [956, 430] width 52 height 20
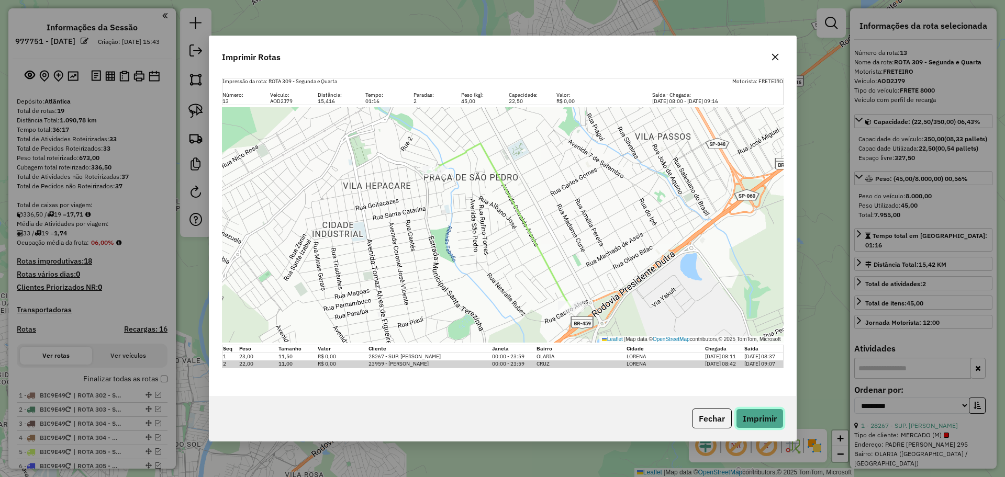
click at [753, 419] on button "Imprimir" at bounding box center [760, 419] width 48 height 20
